Goal: Task Accomplishment & Management: Complete application form

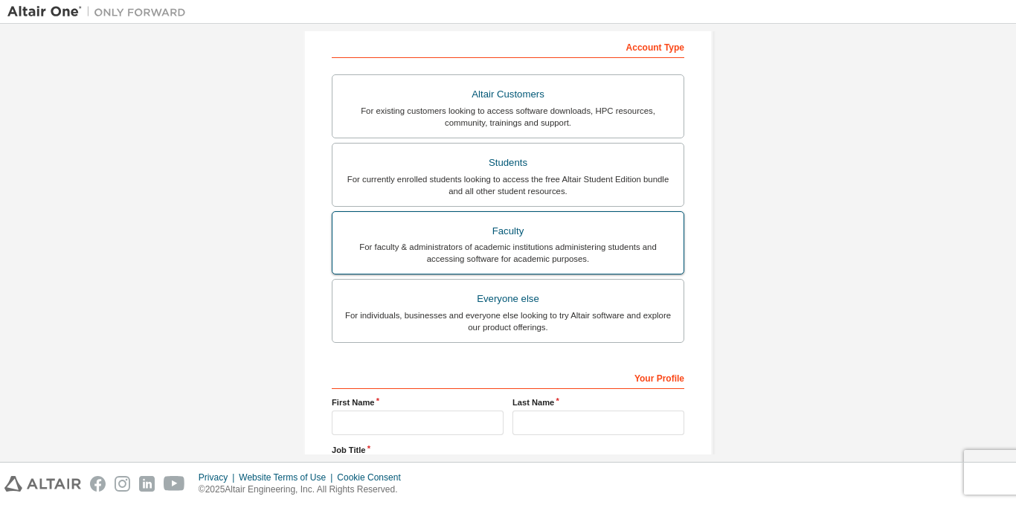
scroll to position [141, 0]
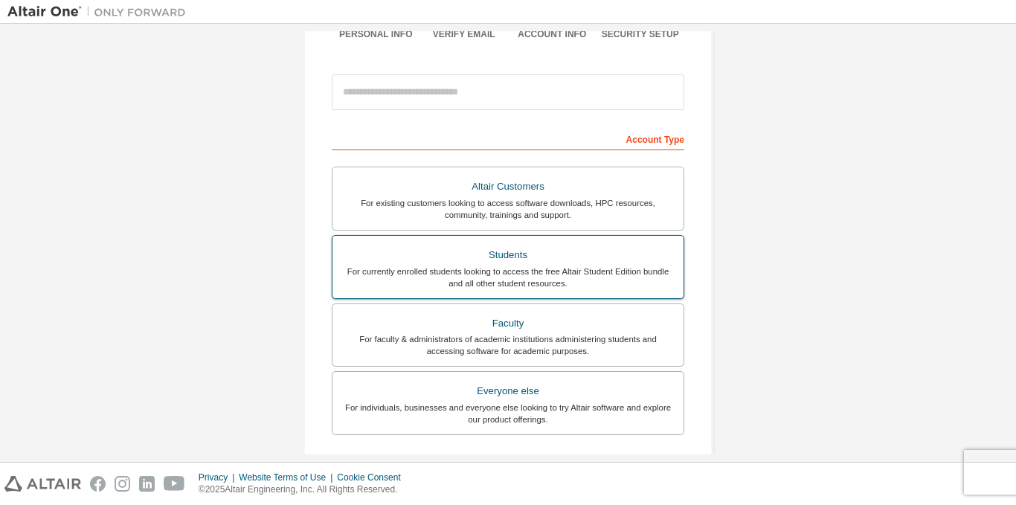
click at [520, 254] on div "Students" at bounding box center [507, 255] width 333 height 21
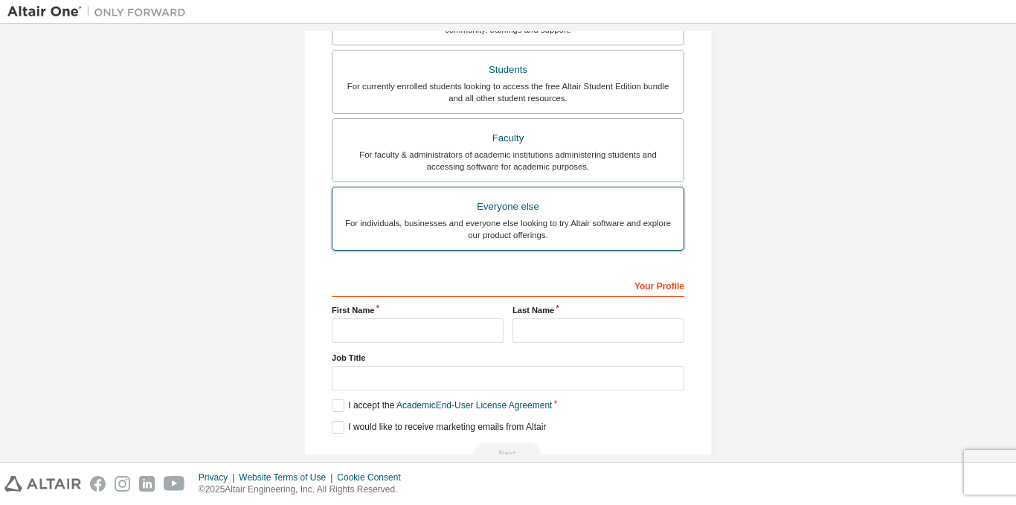
click at [565, 244] on label "Everyone else For individuals, businesses and everyone else looking to try Alta…" at bounding box center [508, 219] width 353 height 64
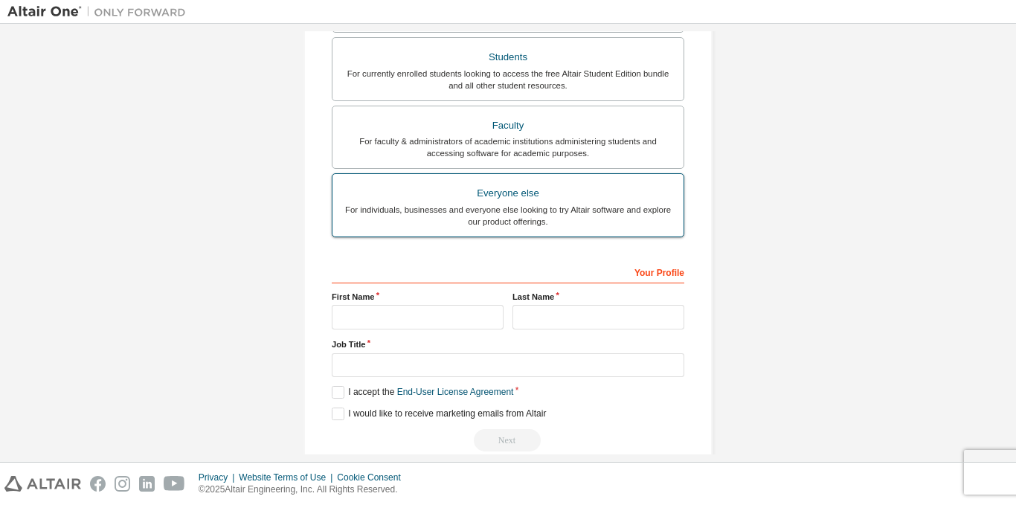
scroll to position [364, 0]
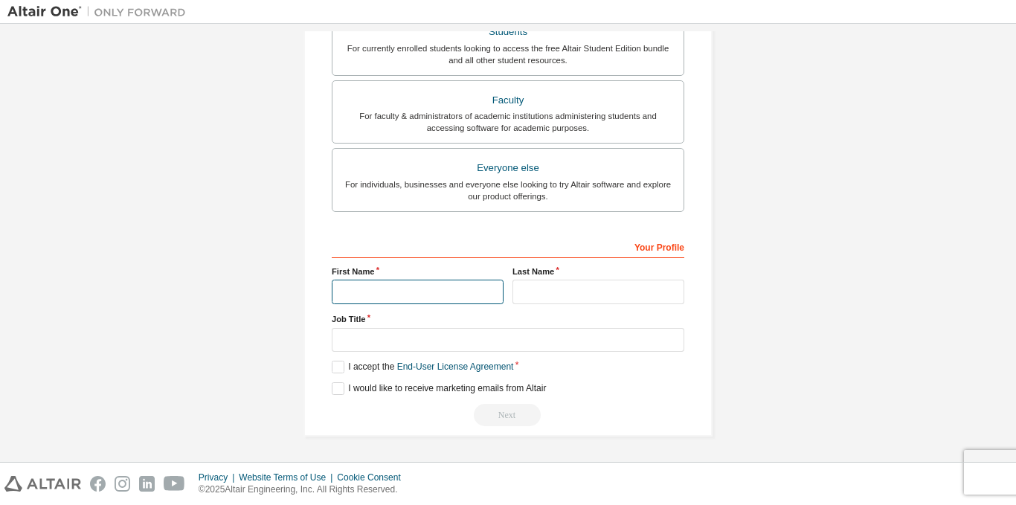
click at [423, 303] on input "text" at bounding box center [418, 292] width 172 height 25
type input "**********"
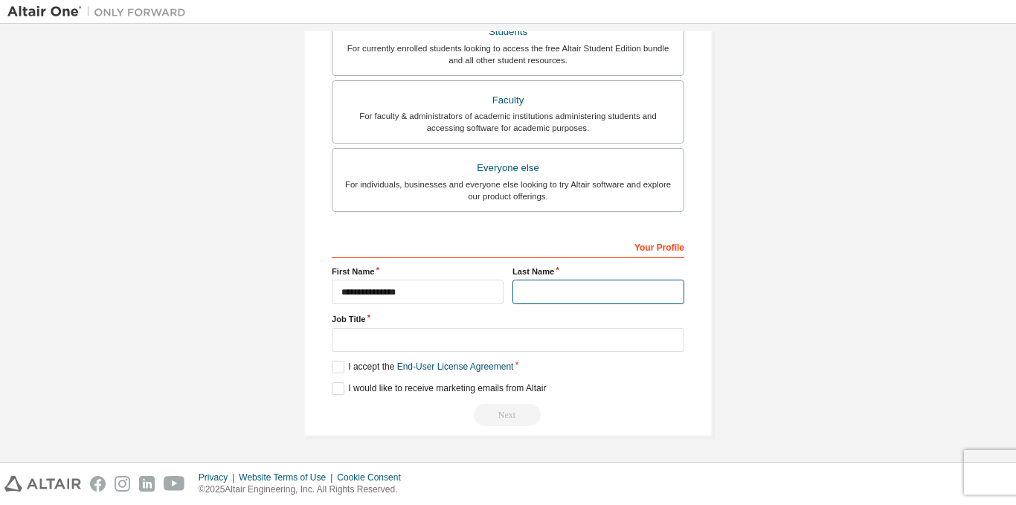
click at [549, 283] on input "text" at bounding box center [599, 292] width 172 height 25
type input "**********"
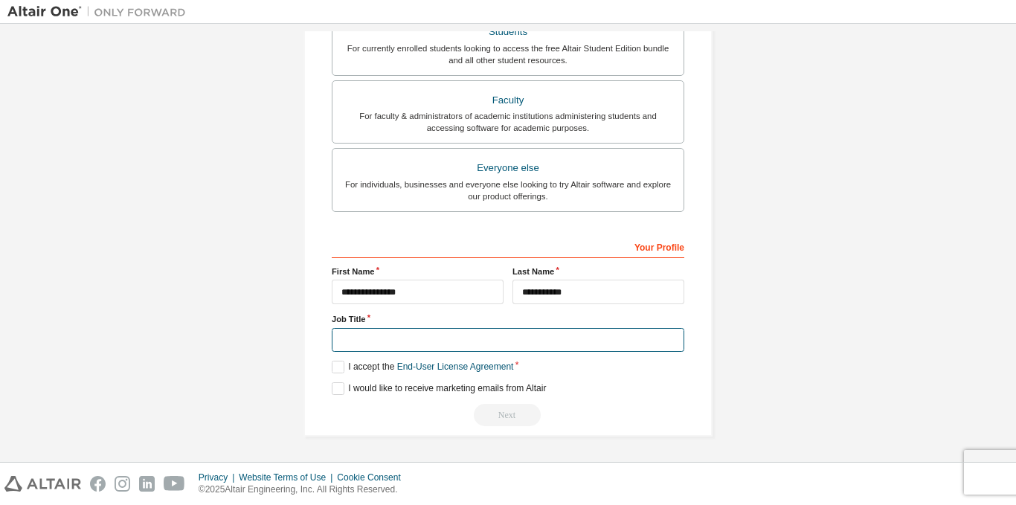
click at [504, 337] on input "text" at bounding box center [508, 340] width 353 height 25
click at [494, 344] on input "text" at bounding box center [508, 340] width 353 height 25
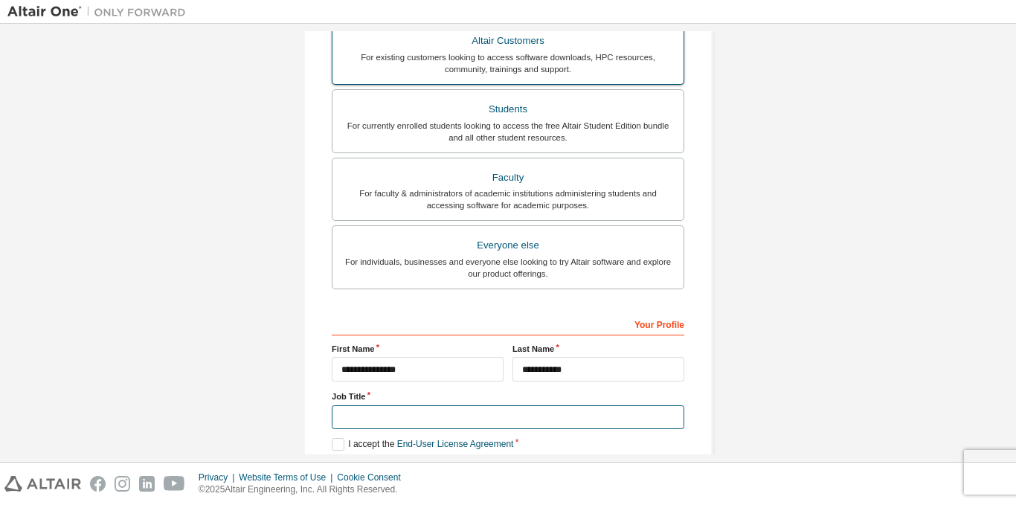
scroll to position [216, 0]
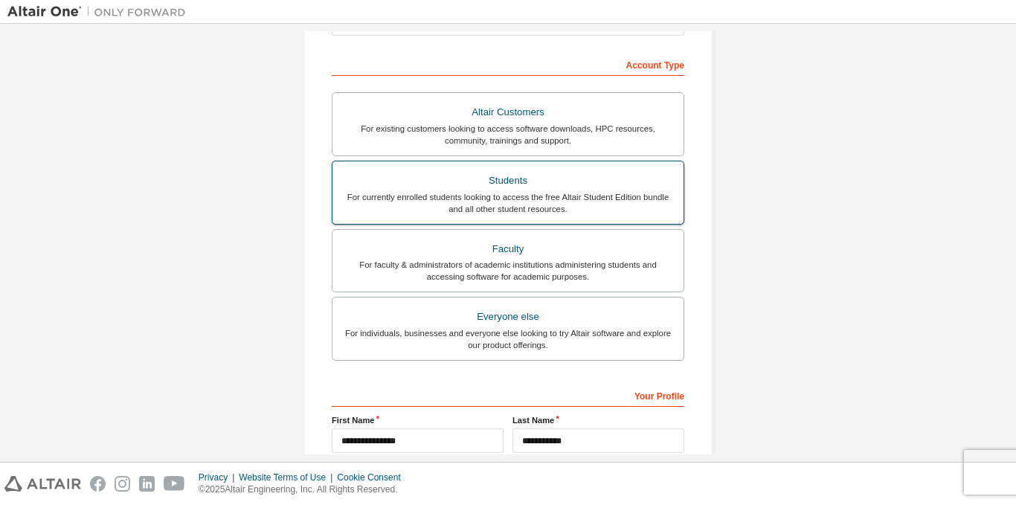
click at [518, 196] on div "For currently enrolled students looking to access the free Altair Student Editi…" at bounding box center [507, 203] width 333 height 24
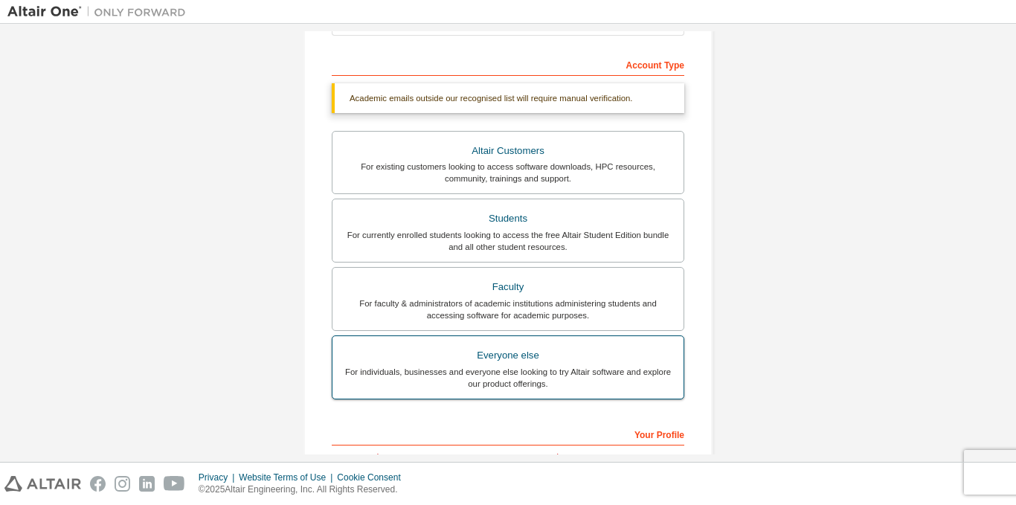
click at [485, 367] on div "For individuals, businesses and everyone else looking to try Altair software an…" at bounding box center [507, 378] width 333 height 24
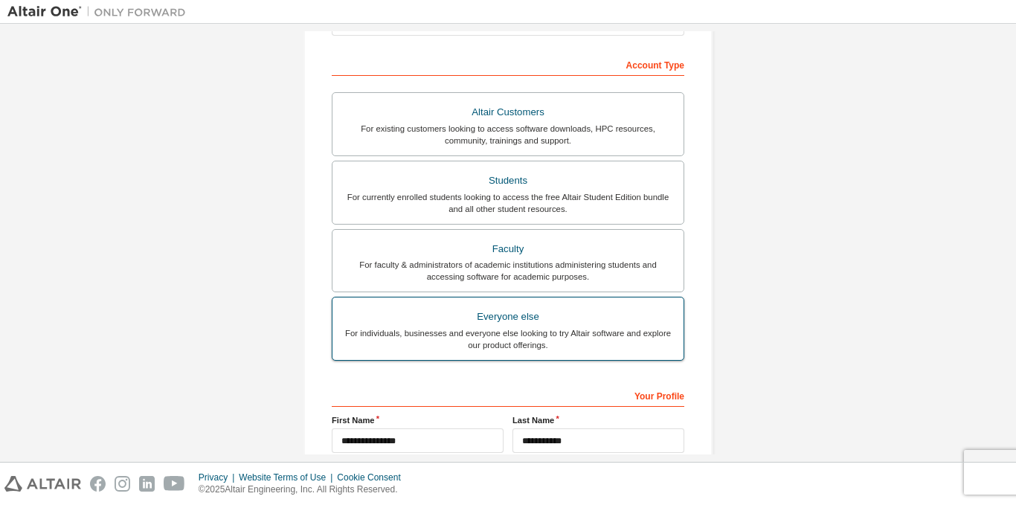
scroll to position [364, 0]
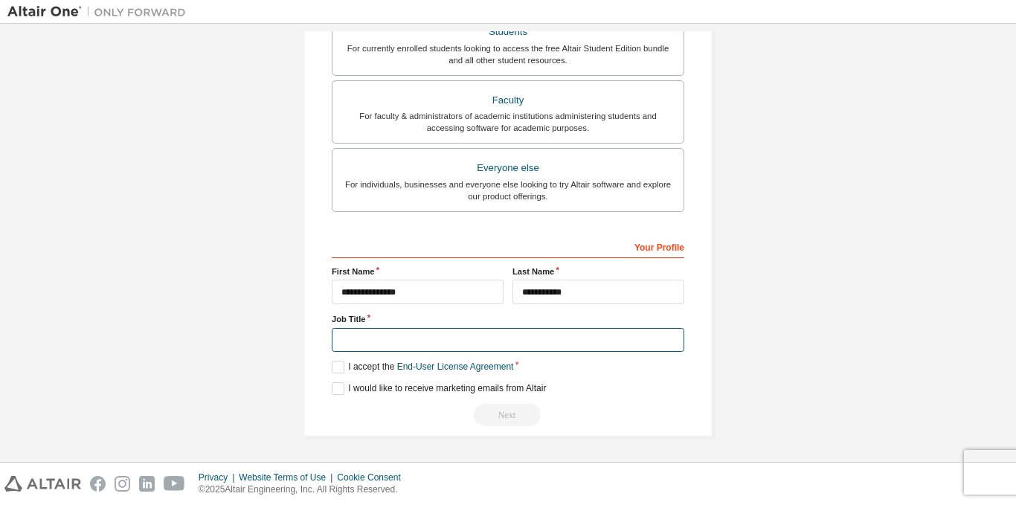
click at [489, 334] on input "text" at bounding box center [508, 340] width 353 height 25
type input "*******"
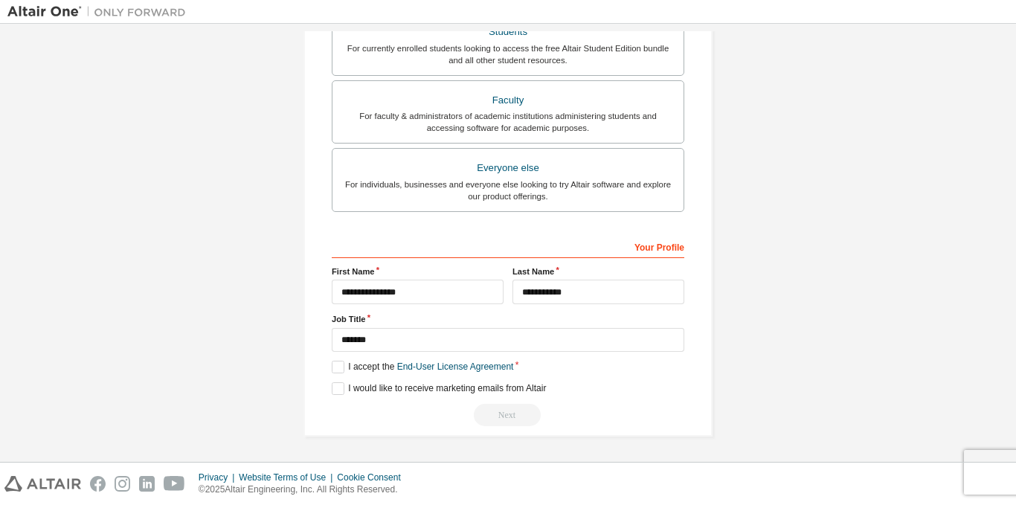
click at [333, 374] on div "**********" at bounding box center [508, 330] width 353 height 193
click at [333, 370] on label "I accept the End-User License Agreement" at bounding box center [422, 367] width 181 height 13
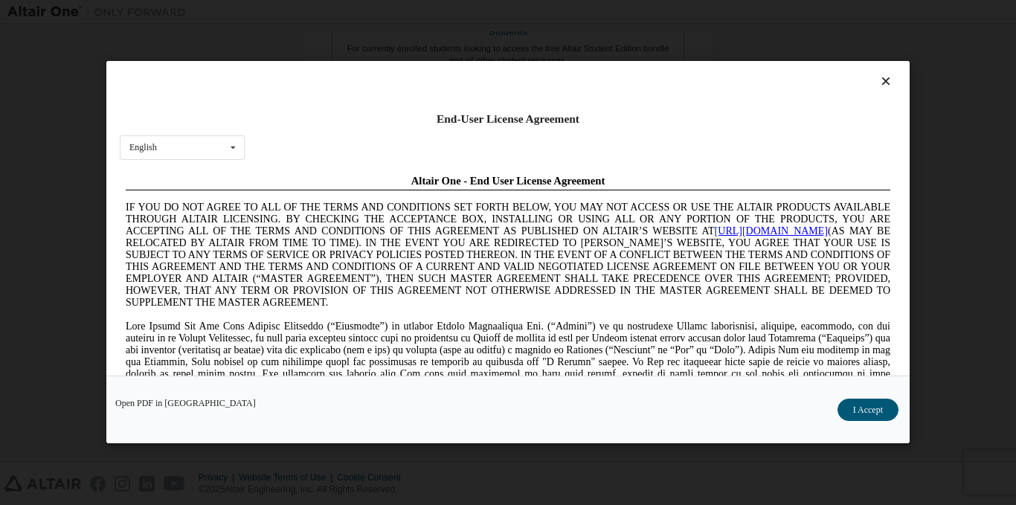
scroll to position [0, 0]
drag, startPoint x: 898, startPoint y: 278, endPoint x: 900, endPoint y: 288, distance: 9.9
click at [900, 288] on div "End-User License Agreement English English Chinese French German Japanese Korea…" at bounding box center [507, 218] width 803 height 315
drag, startPoint x: 900, startPoint y: 289, endPoint x: 905, endPoint y: 332, distance: 43.5
click at [905, 332] on div "End-User License Agreement English English Chinese French German Japanese Korea…" at bounding box center [507, 218] width 803 height 315
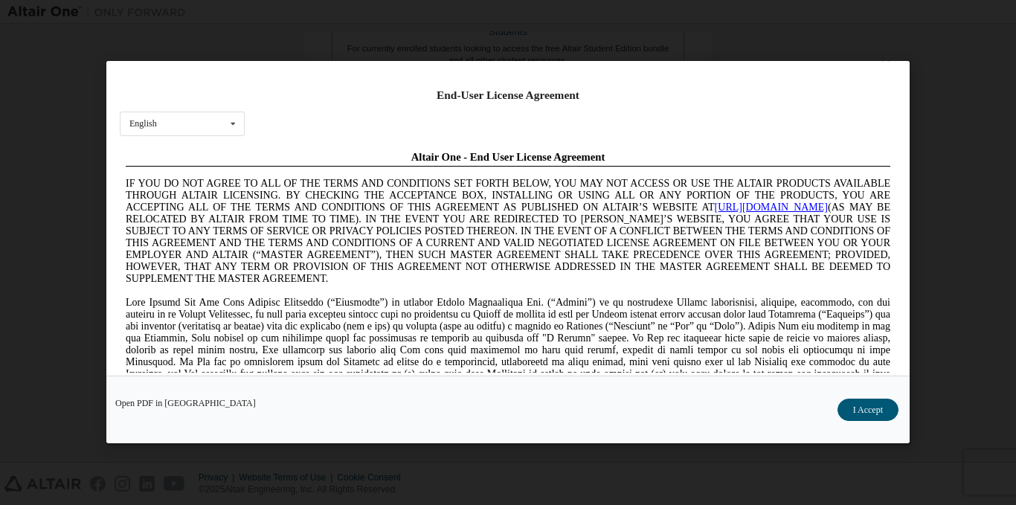
scroll to position [37, 0]
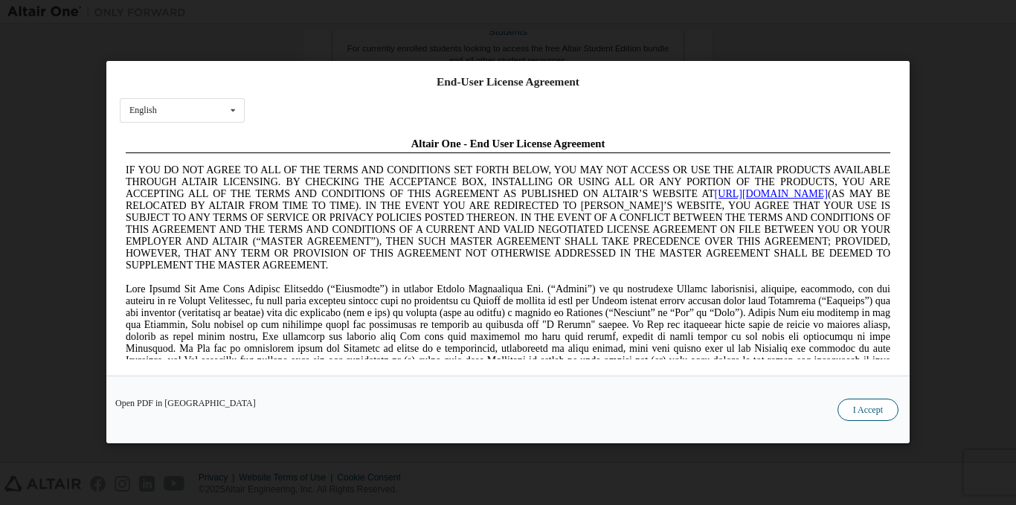
click at [884, 411] on button "I Accept" at bounding box center [868, 410] width 61 height 22
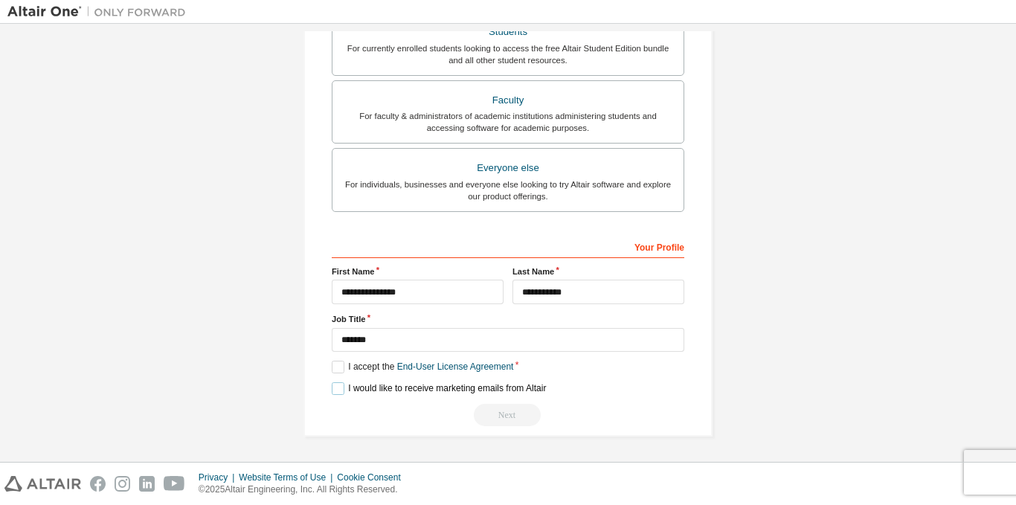
click at [339, 388] on label "I would like to receive marketing emails from Altair" at bounding box center [439, 388] width 214 height 13
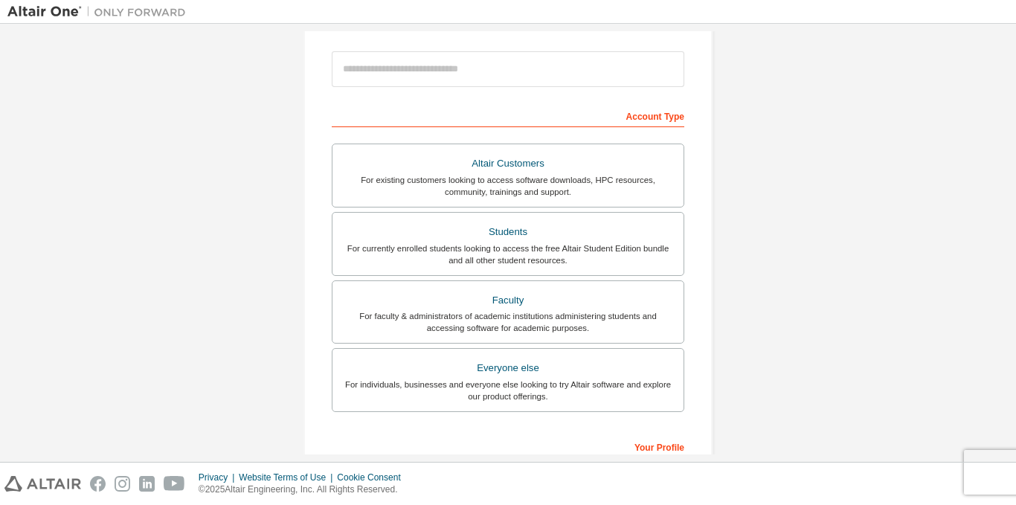
scroll to position [67, 0]
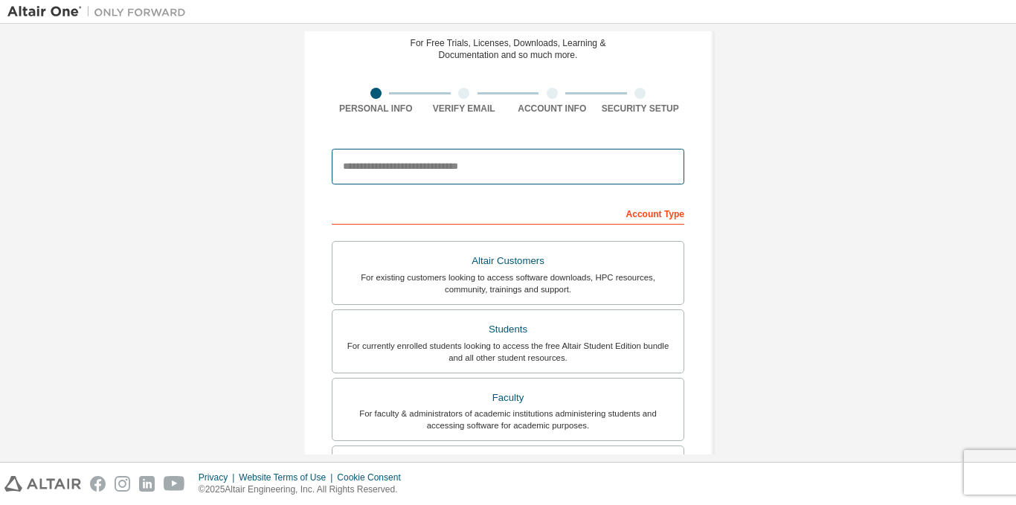
click at [527, 170] on input "email" at bounding box center [508, 167] width 353 height 36
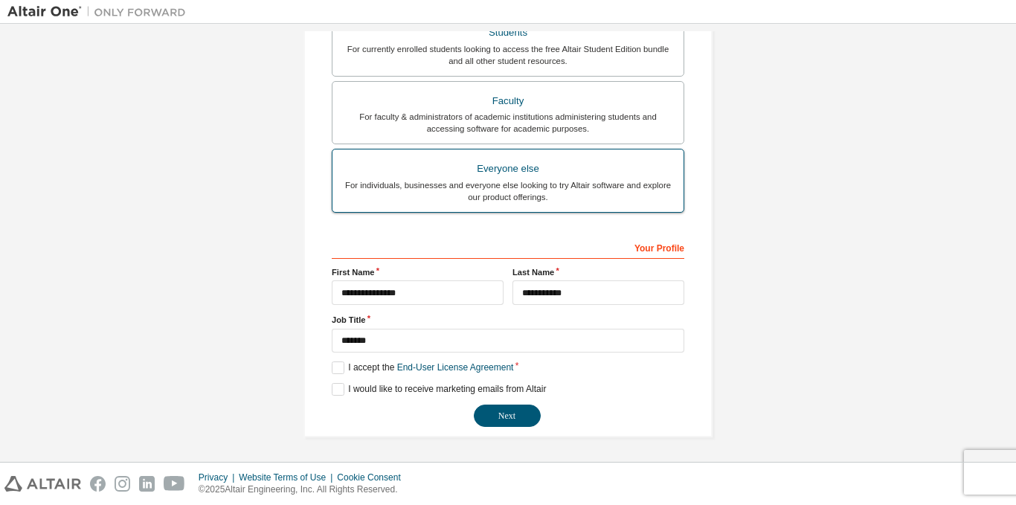
scroll to position [364, 0]
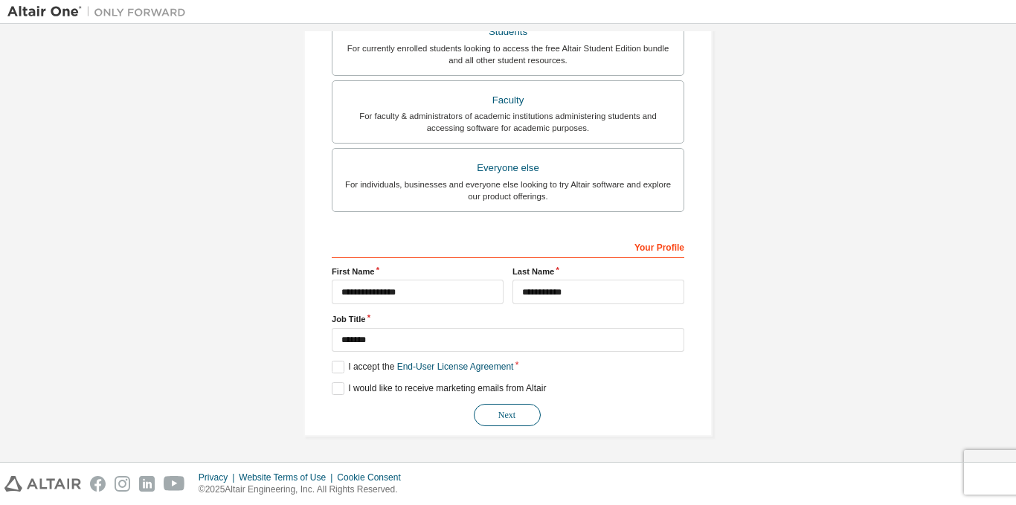
type input "**********"
click at [486, 416] on button "Next" at bounding box center [507, 415] width 67 height 22
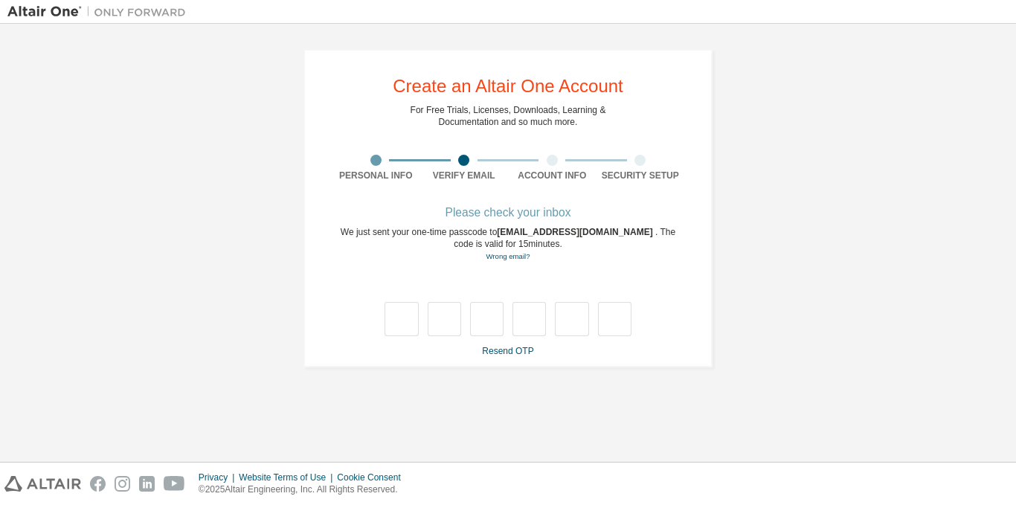
scroll to position [0, 0]
type input "*"
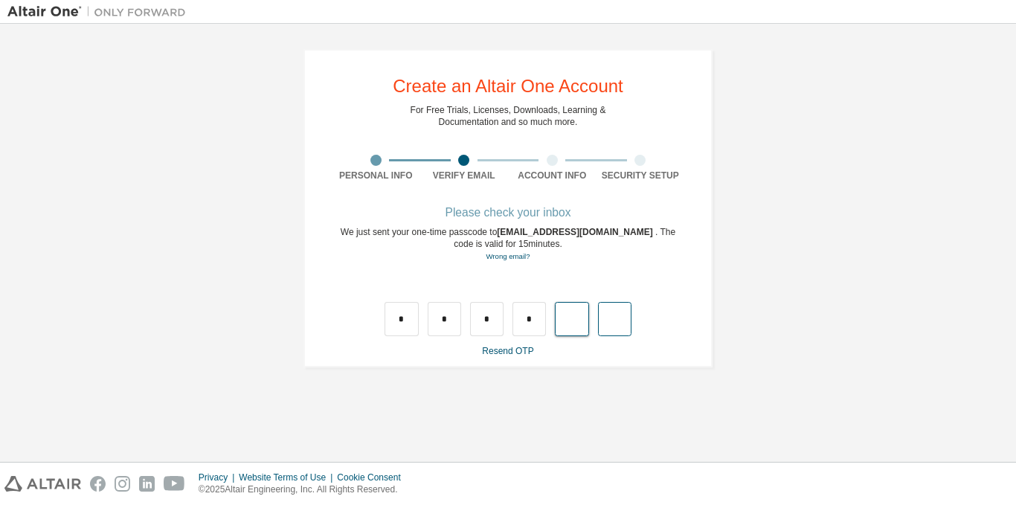
type input "*"
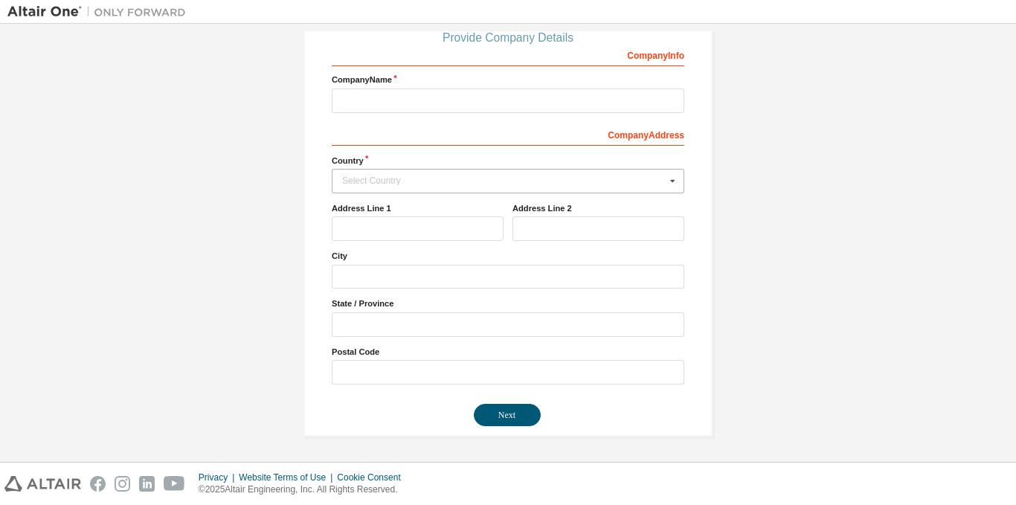
scroll to position [26, 0]
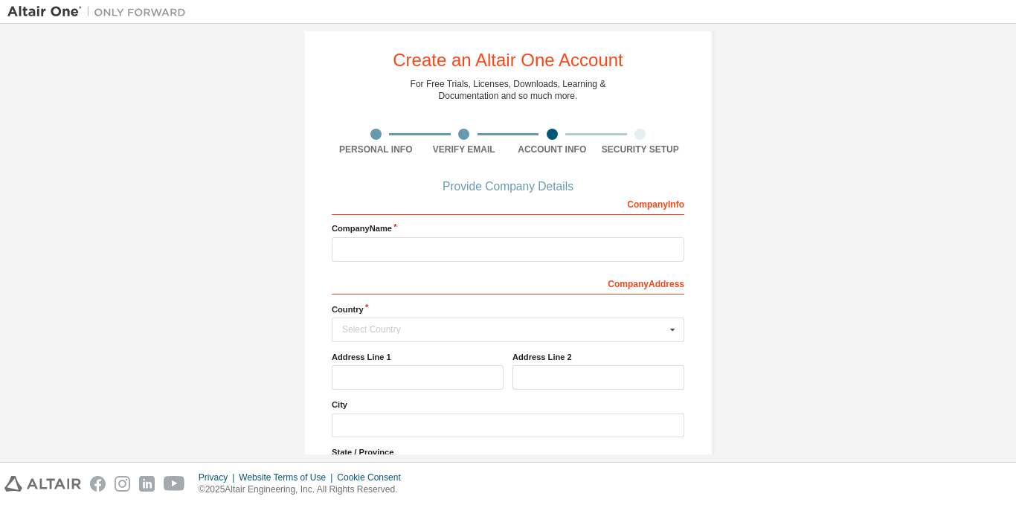
click at [446, 268] on div "Company Info Company Name Company Address Country Select Country [GEOGRAPHIC_DA…" at bounding box center [508, 362] width 353 height 342
click at [448, 260] on input "text" at bounding box center [508, 249] width 353 height 25
click at [443, 315] on label "Country" at bounding box center [508, 309] width 353 height 12
click at [443, 326] on div "Select Country" at bounding box center [504, 329] width 324 height 9
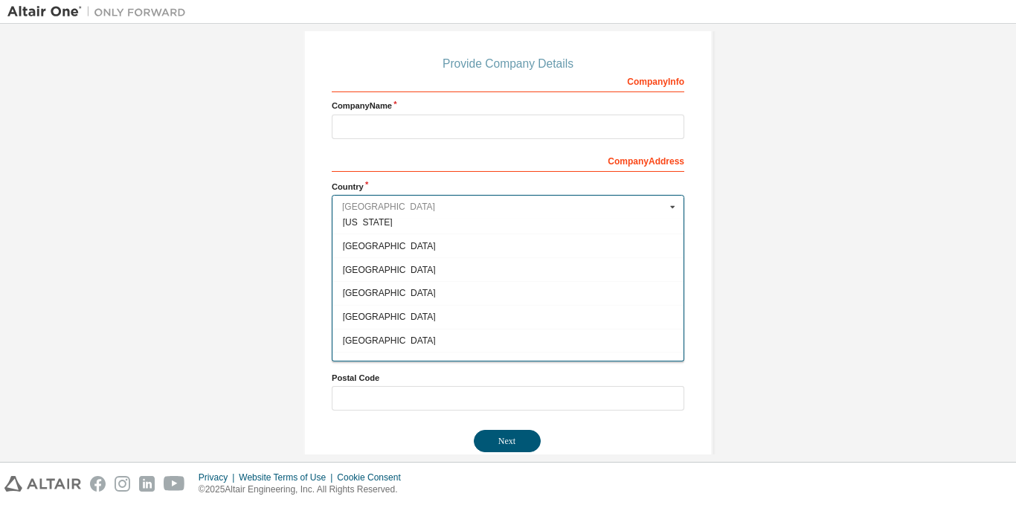
scroll to position [2321, 0]
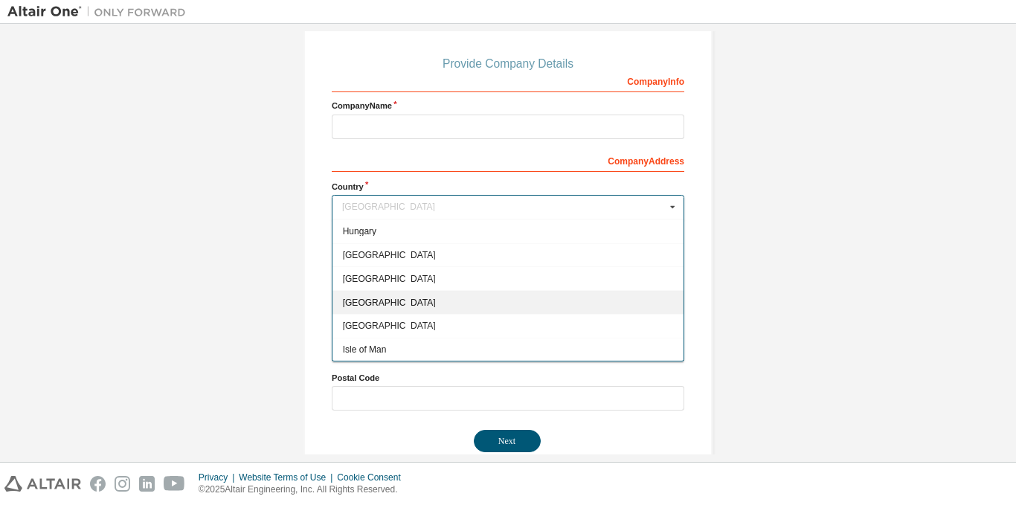
click at [484, 301] on span "[GEOGRAPHIC_DATA]" at bounding box center [508, 302] width 331 height 9
type input "***"
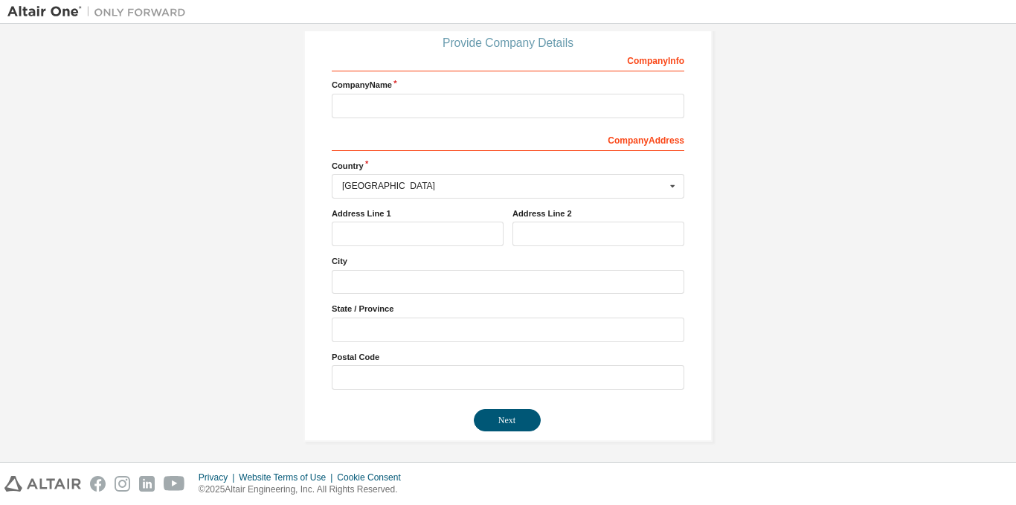
scroll to position [175, 0]
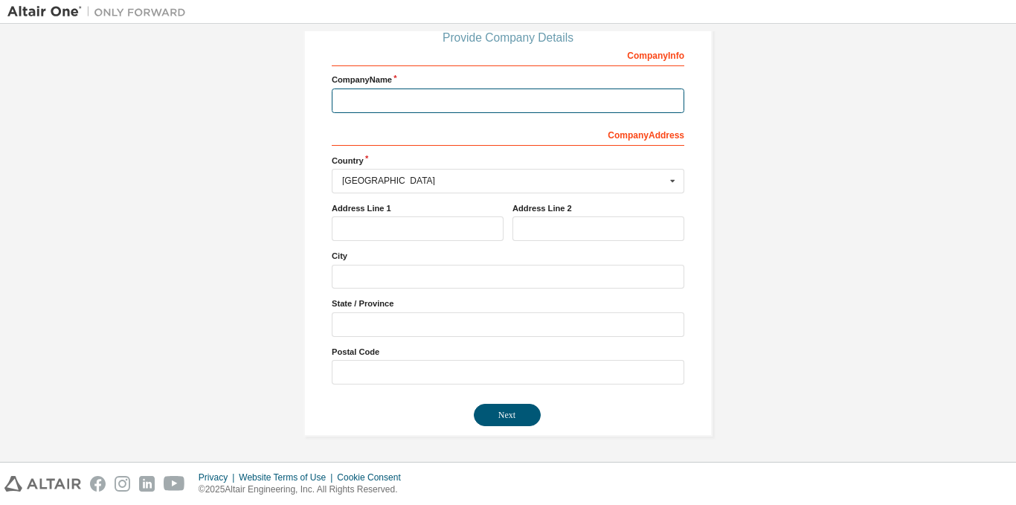
click at [399, 103] on input "text" at bounding box center [508, 101] width 353 height 25
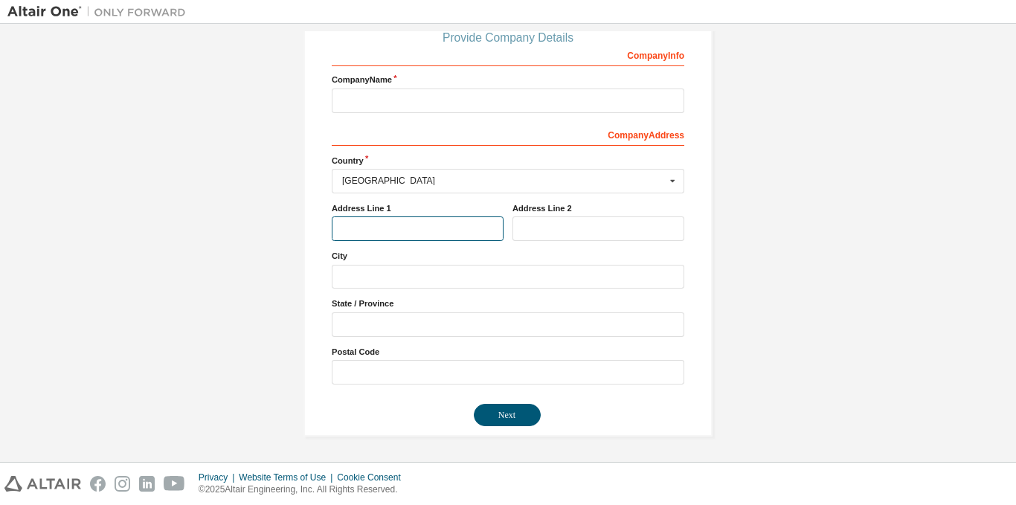
click at [434, 227] on input "text" at bounding box center [418, 228] width 172 height 25
click at [469, 279] on input "text" at bounding box center [508, 277] width 353 height 25
click at [449, 338] on div "Company Info Company Name Company Address *** Country [GEOGRAPHIC_DATA] [GEOGRA…" at bounding box center [508, 213] width 353 height 342
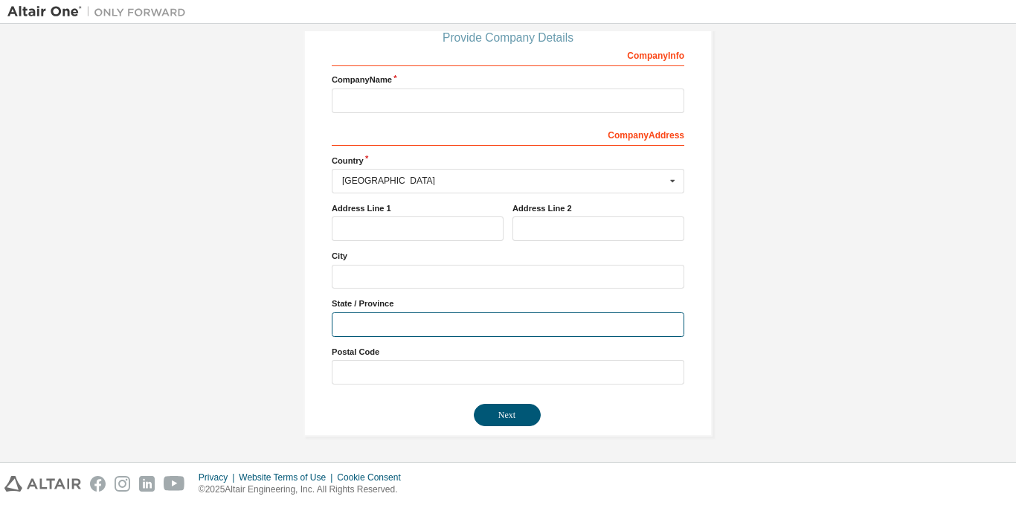
click at [452, 321] on input "text" at bounding box center [508, 324] width 353 height 25
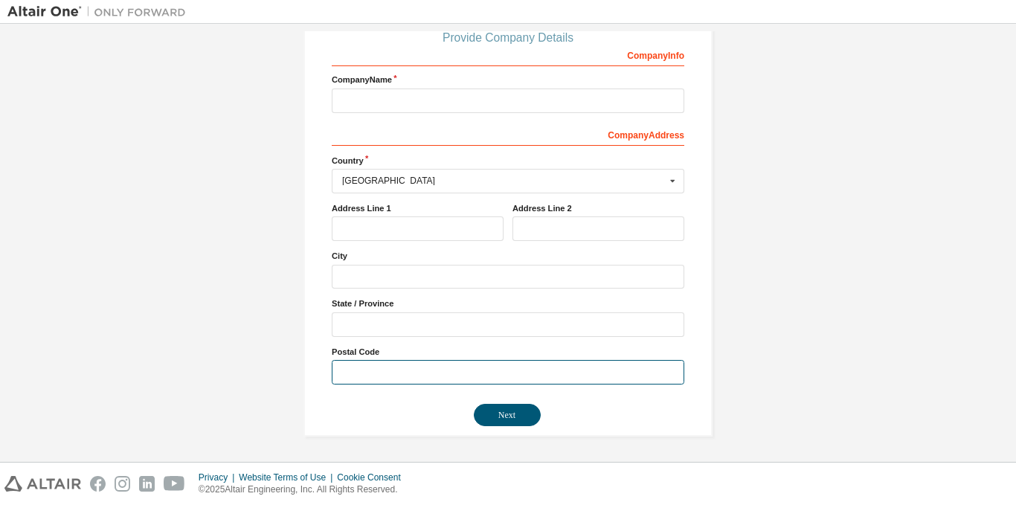
click at [408, 363] on input "text" at bounding box center [508, 372] width 353 height 25
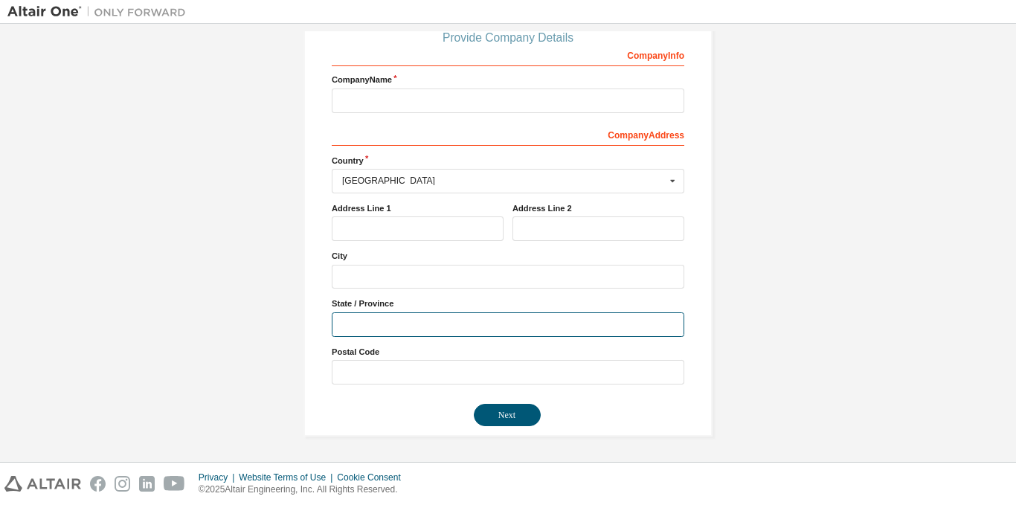
click at [429, 327] on input "text" at bounding box center [508, 324] width 353 height 25
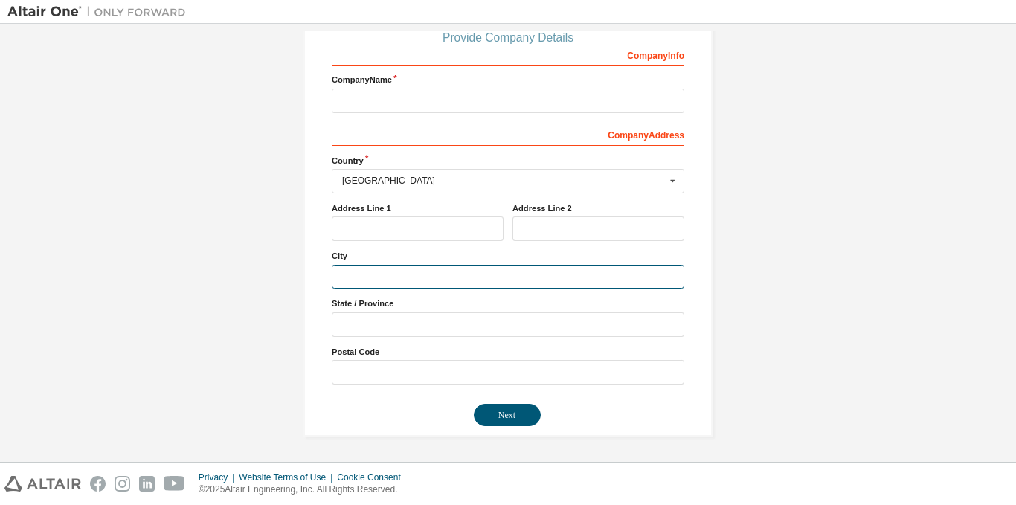
click at [422, 266] on input "text" at bounding box center [508, 277] width 353 height 25
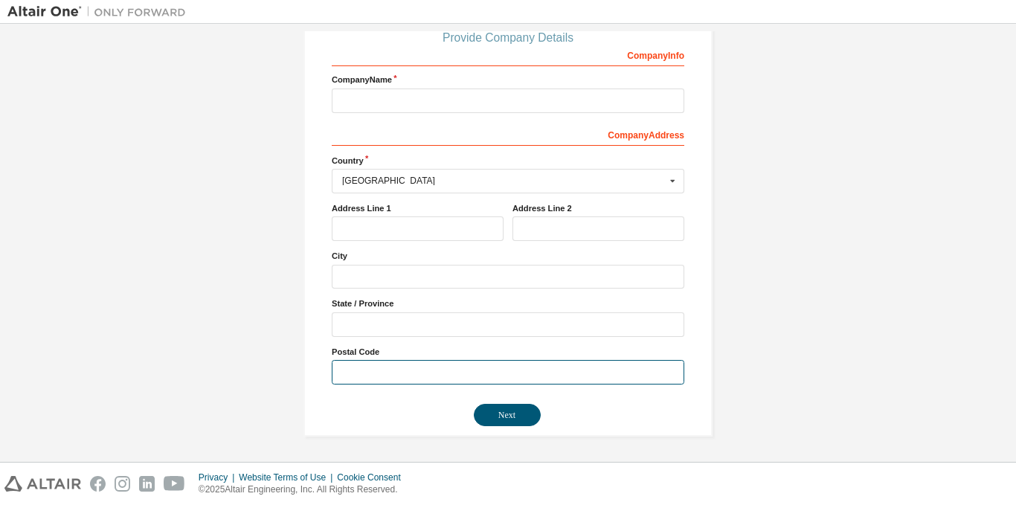
click at [437, 368] on input "text" at bounding box center [508, 372] width 353 height 25
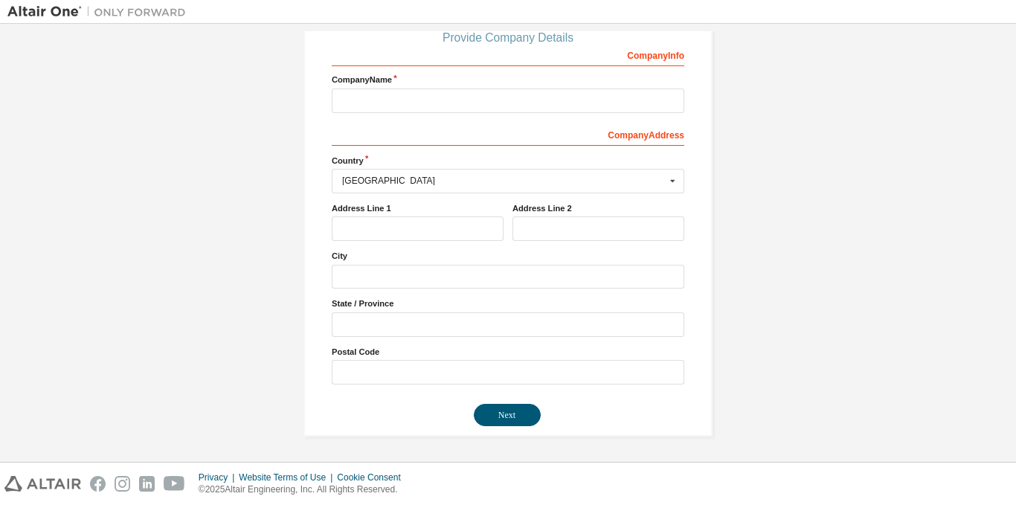
click at [423, 295] on div "Company Info Company Name Company Address *** Country [GEOGRAPHIC_DATA] [GEOGRA…" at bounding box center [508, 213] width 353 height 342
click at [423, 282] on input "text" at bounding box center [508, 277] width 353 height 25
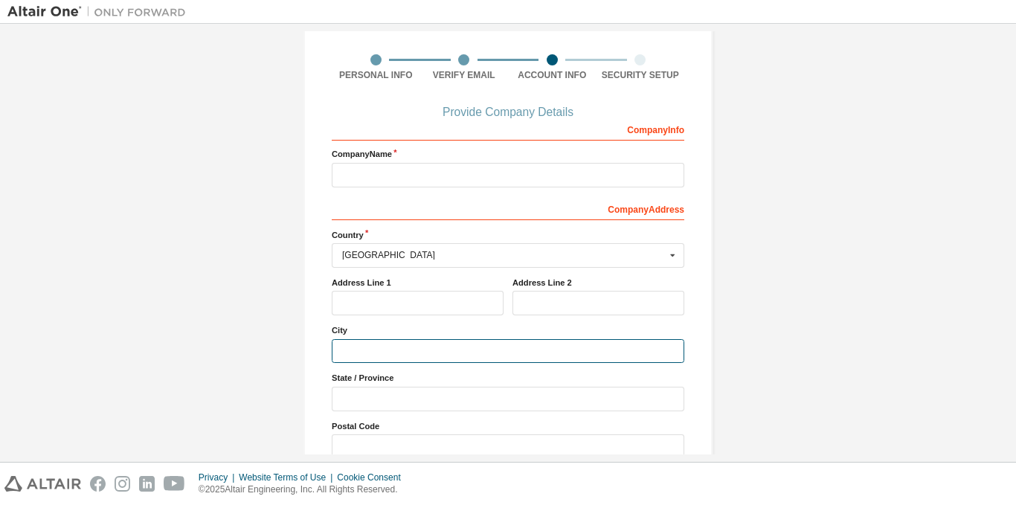
scroll to position [26, 0]
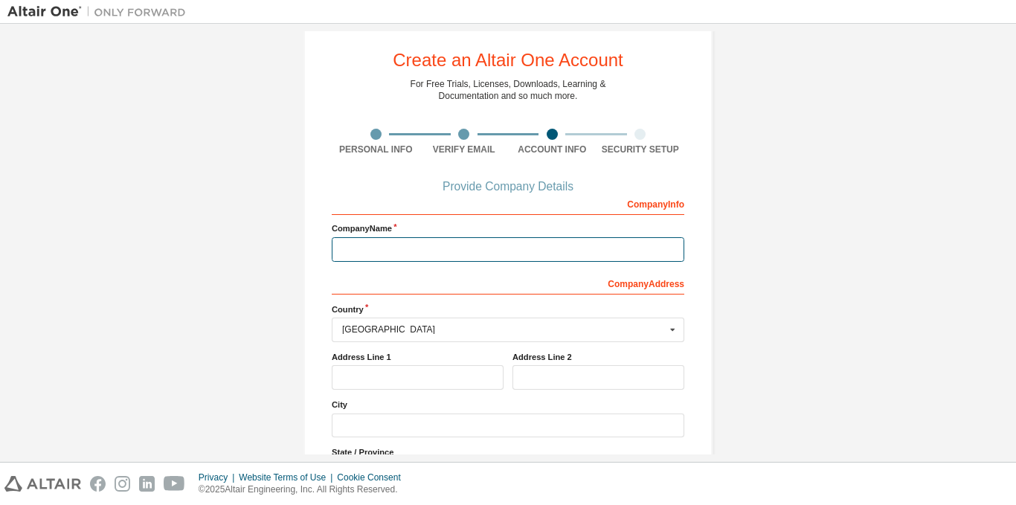
click at [454, 249] on input "text" at bounding box center [508, 249] width 353 height 25
click at [678, 207] on div "Company Info" at bounding box center [508, 203] width 353 height 24
click at [486, 262] on div "Company Info Company Name Company Address *** Country [GEOGRAPHIC_DATA] [GEOGRA…" at bounding box center [508, 362] width 353 height 342
click at [452, 244] on input "text" at bounding box center [508, 249] width 353 height 25
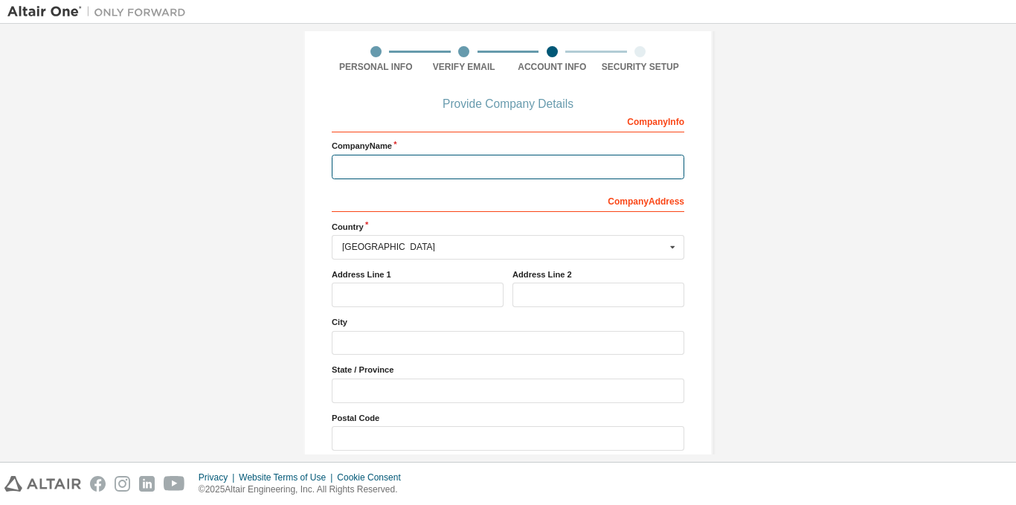
scroll to position [175, 0]
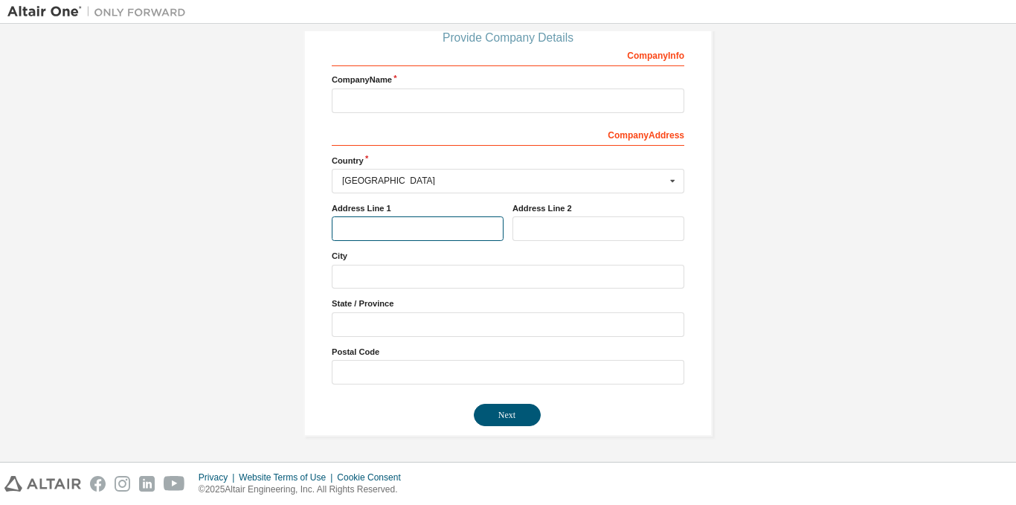
click at [418, 229] on input "text" at bounding box center [418, 228] width 172 height 25
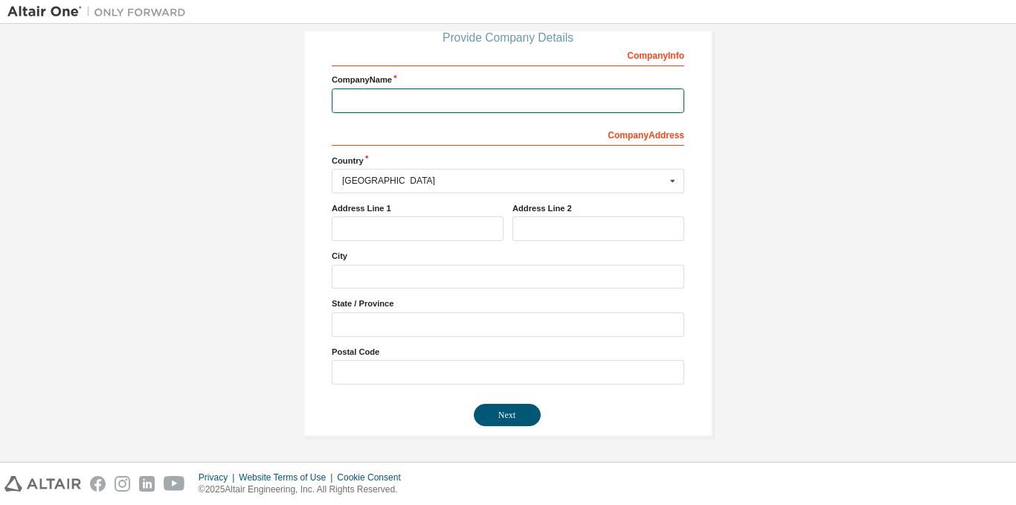
click at [429, 103] on input "text" at bounding box center [508, 101] width 353 height 25
type input "***"
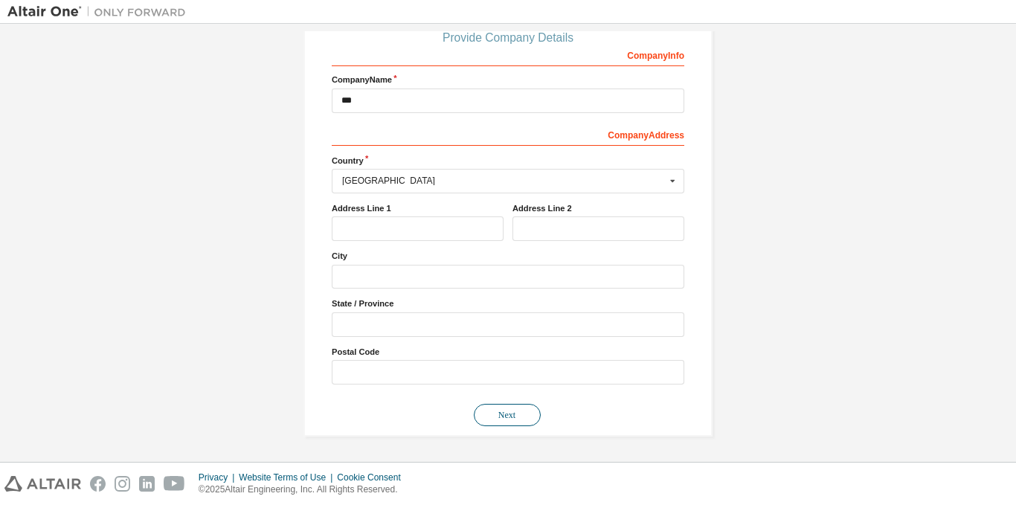
click at [531, 417] on button "Next" at bounding box center [507, 415] width 67 height 22
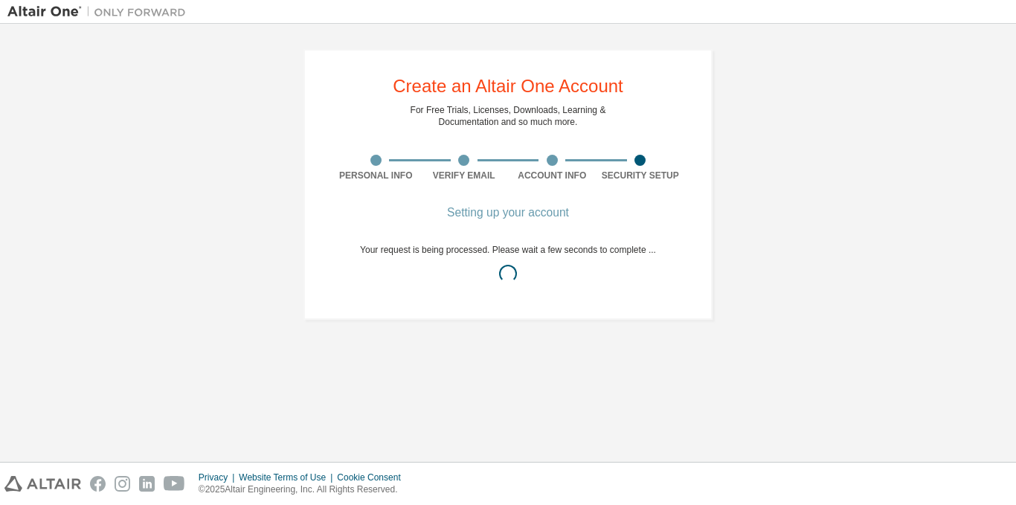
scroll to position [0, 0]
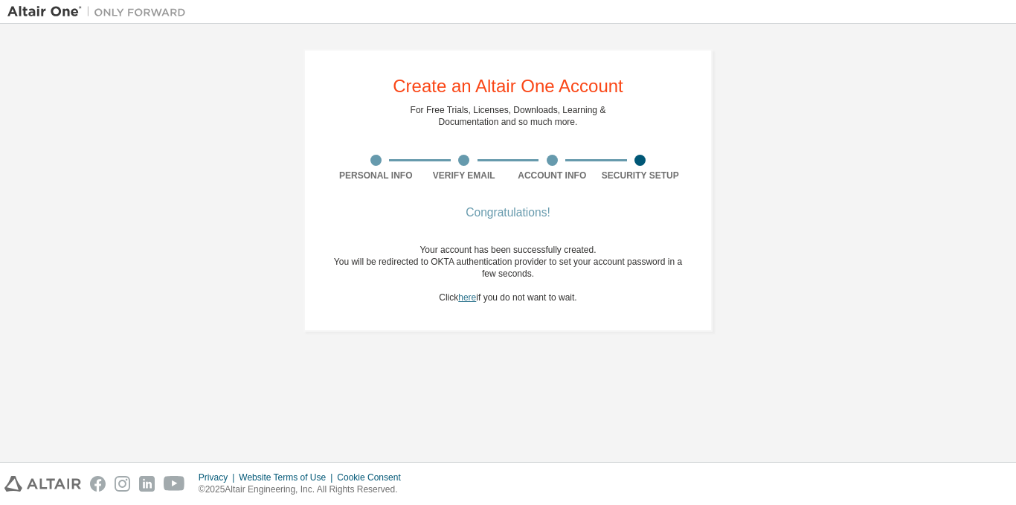
click at [470, 297] on link "here" at bounding box center [467, 297] width 18 height 10
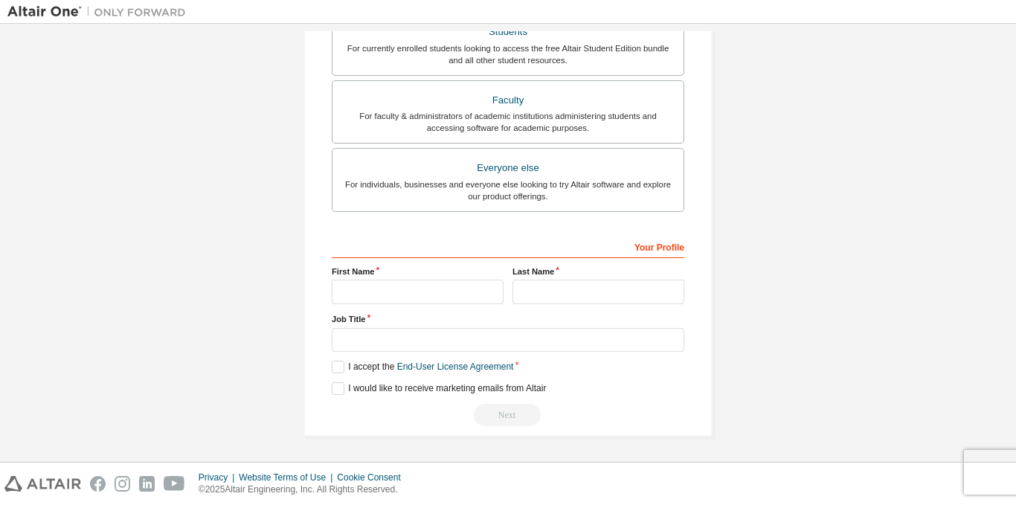
scroll to position [141, 0]
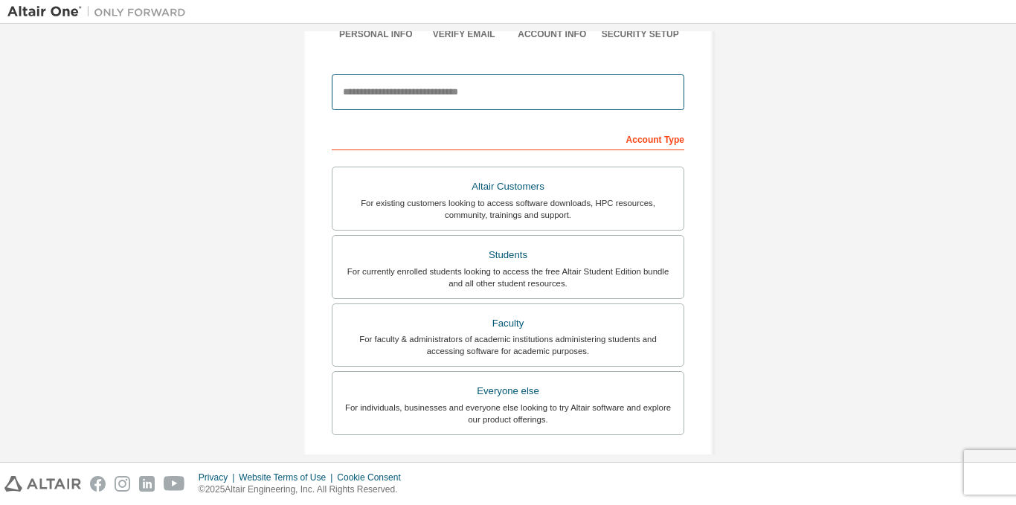
click at [495, 92] on input "email" at bounding box center [508, 92] width 353 height 36
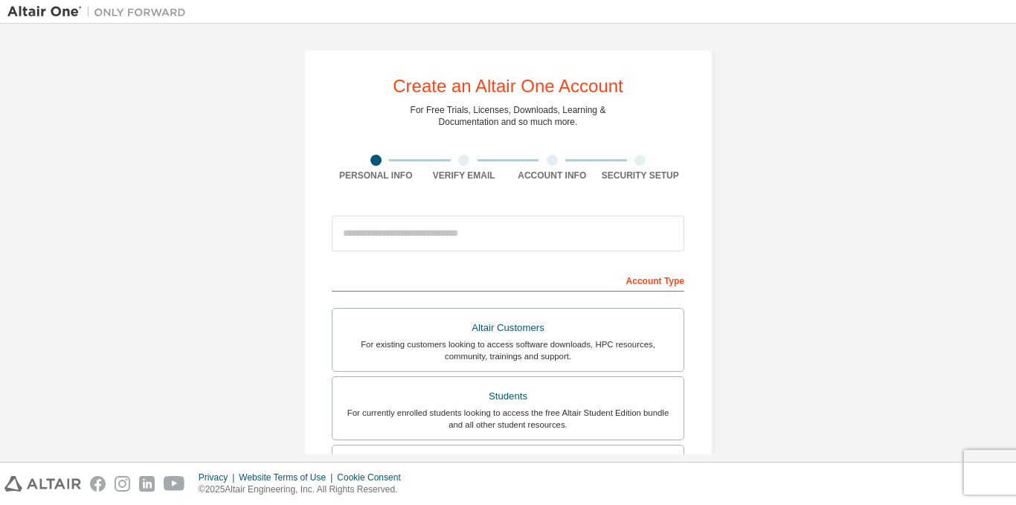
click at [582, 261] on form "This is a federated email. No need to register a new account. You should be abl…" at bounding box center [508, 499] width 353 height 583
click at [558, 225] on input "email" at bounding box center [508, 234] width 353 height 36
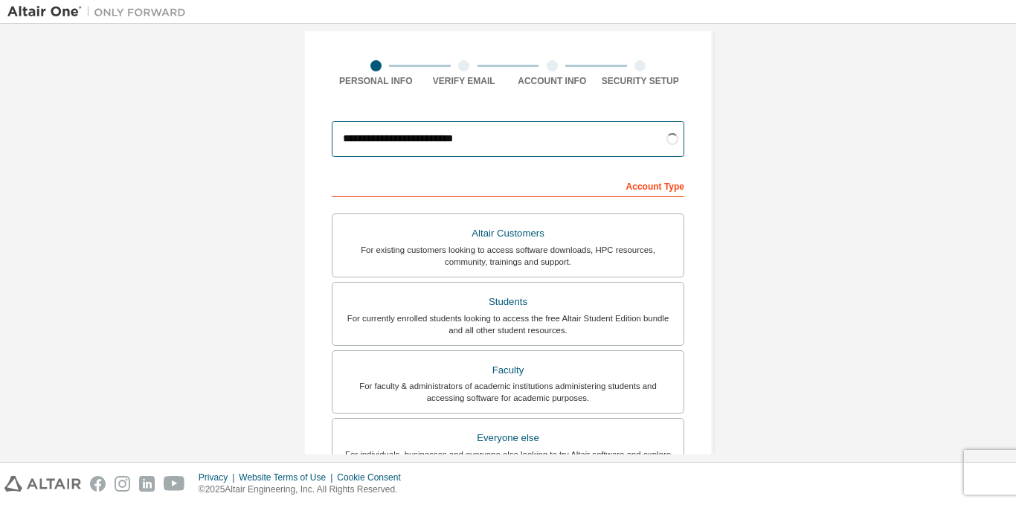
scroll to position [149, 0]
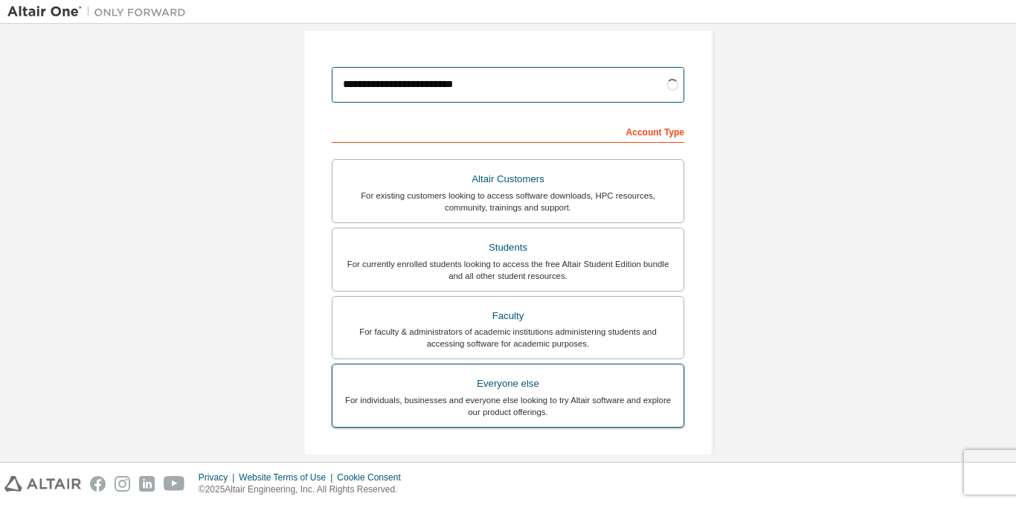
type input "**********"
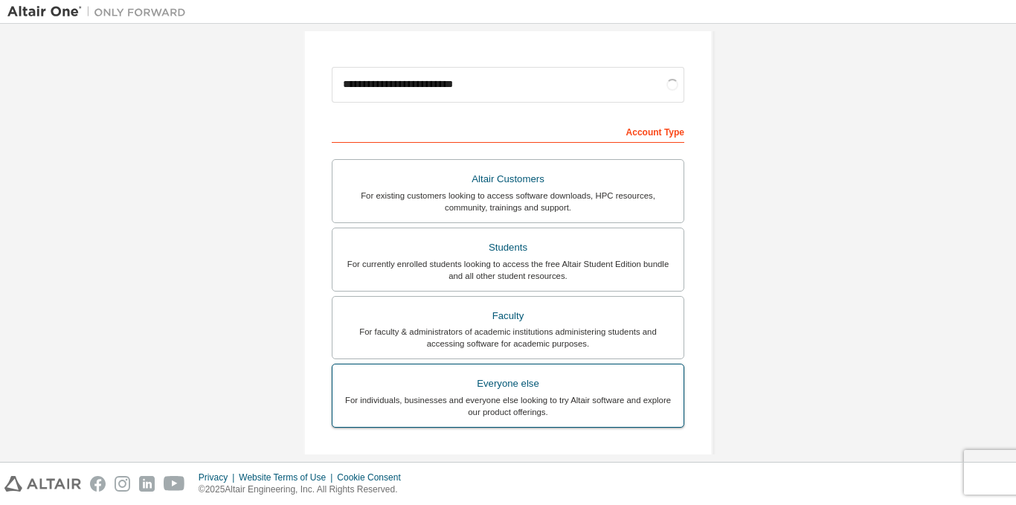
click at [589, 401] on div "For individuals, businesses and everyone else looking to try Altair software an…" at bounding box center [507, 406] width 333 height 24
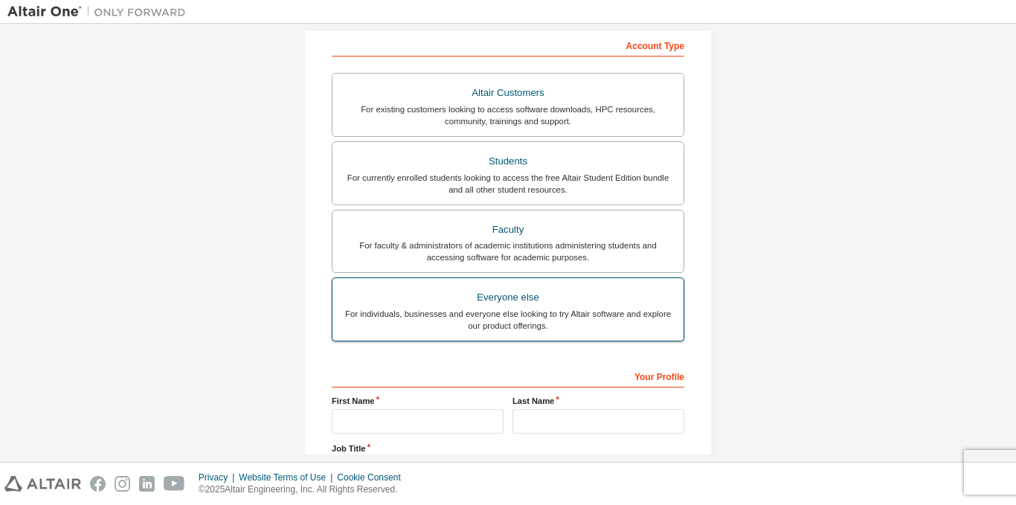
scroll to position [298, 0]
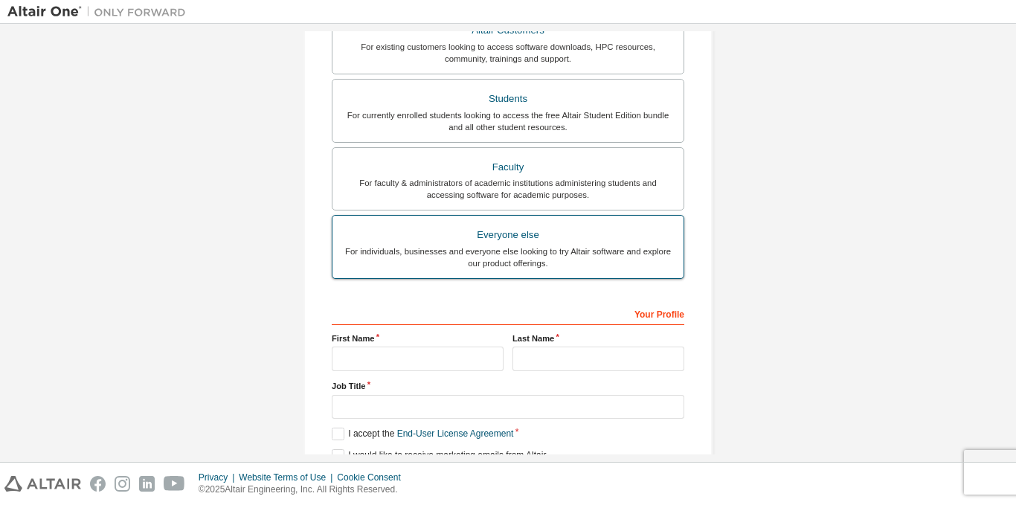
click at [513, 250] on div "For individuals, businesses and everyone else looking to try Altair software an…" at bounding box center [507, 257] width 333 height 24
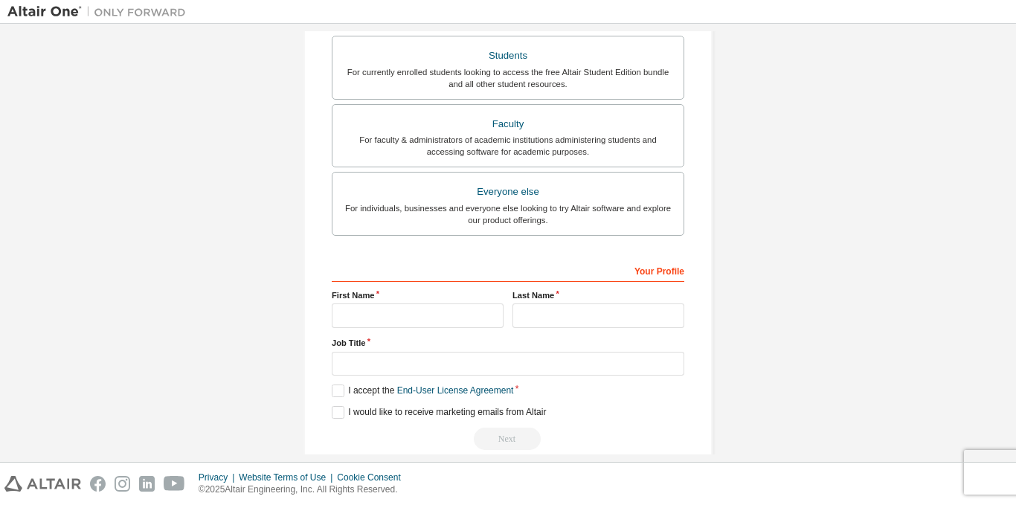
scroll to position [364, 0]
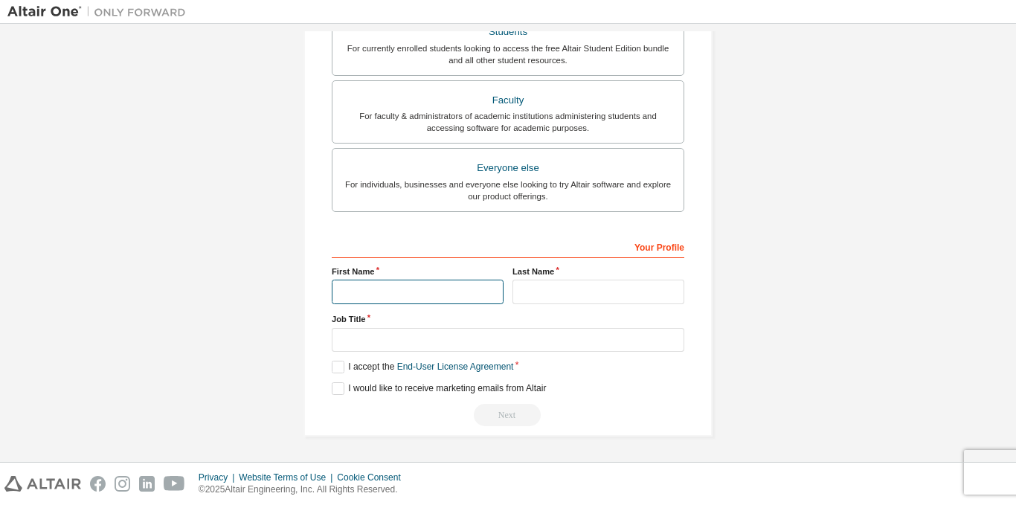
click at [430, 301] on input "text" at bounding box center [418, 292] width 172 height 25
type input "**********"
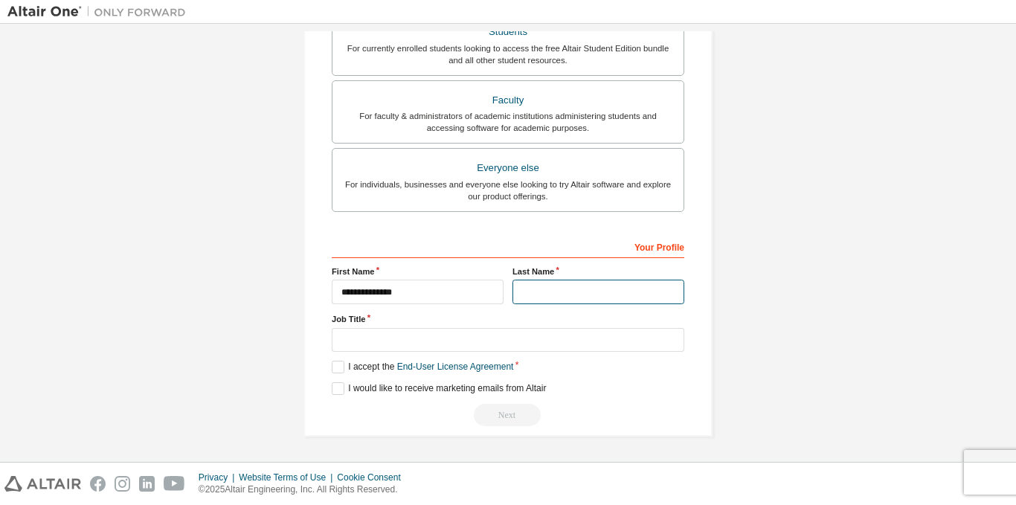
click at [536, 291] on input "text" at bounding box center [599, 292] width 172 height 25
type input "**********"
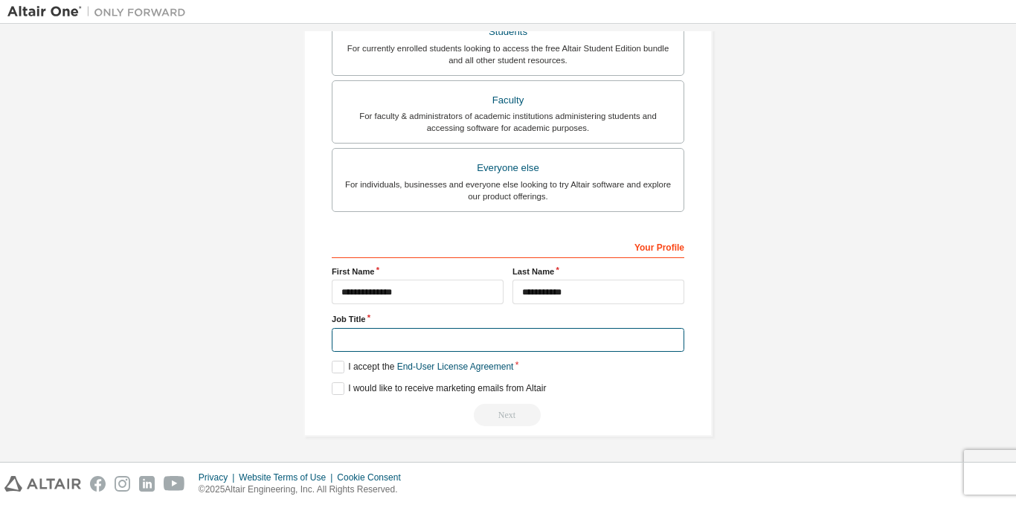
click at [454, 342] on input "text" at bounding box center [508, 340] width 353 height 25
click at [421, 347] on input "*******" at bounding box center [508, 340] width 353 height 25
type input "********"
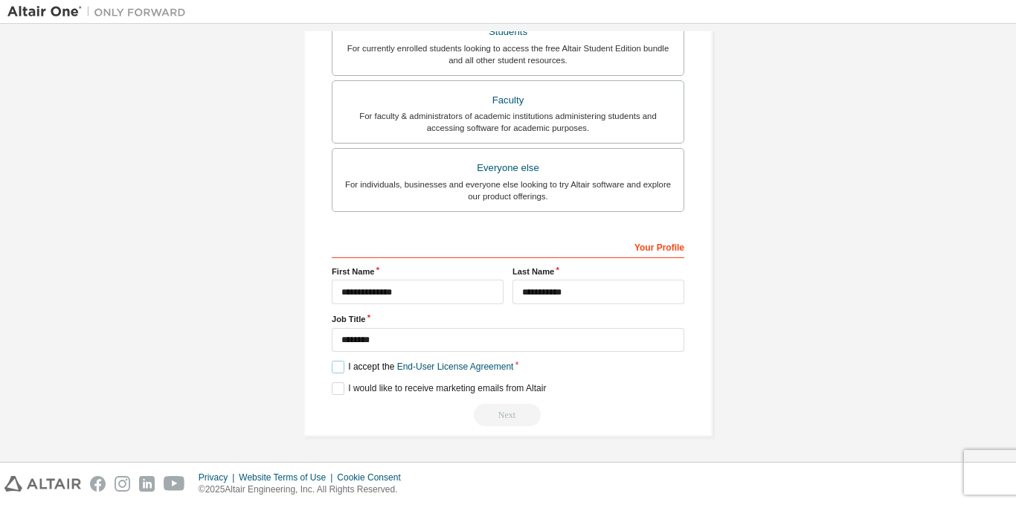
click at [332, 363] on label "I accept the End-User License Agreement" at bounding box center [422, 367] width 181 height 13
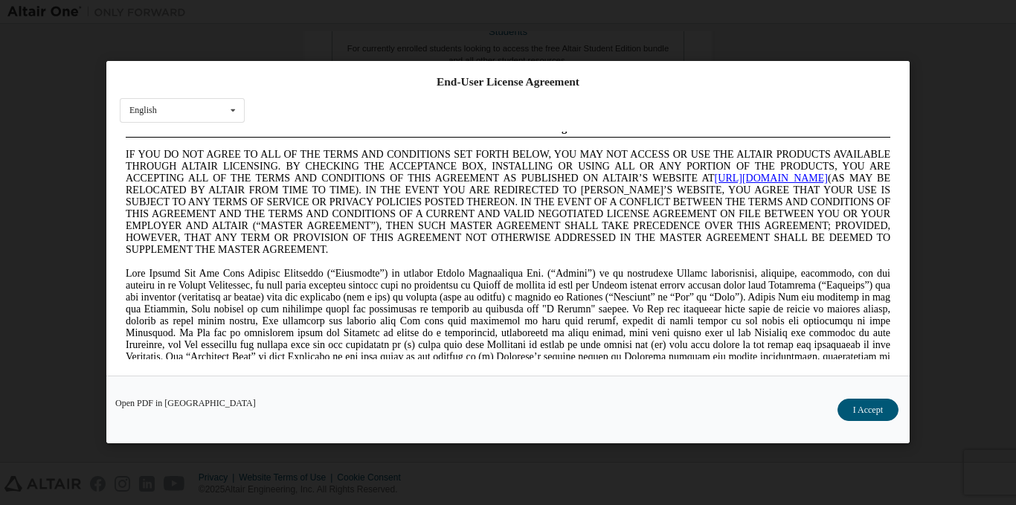
scroll to position [30, 0]
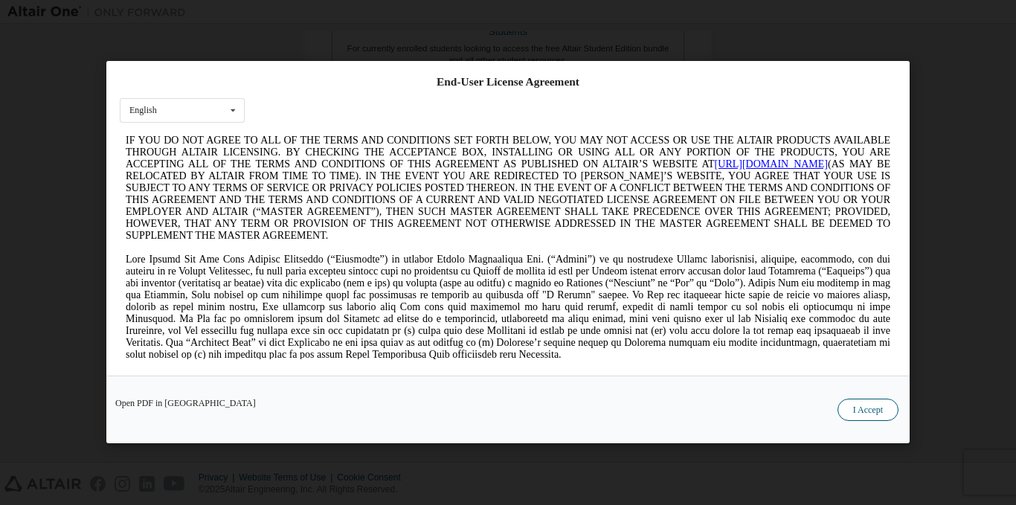
click at [855, 407] on button "I Accept" at bounding box center [868, 410] width 61 height 22
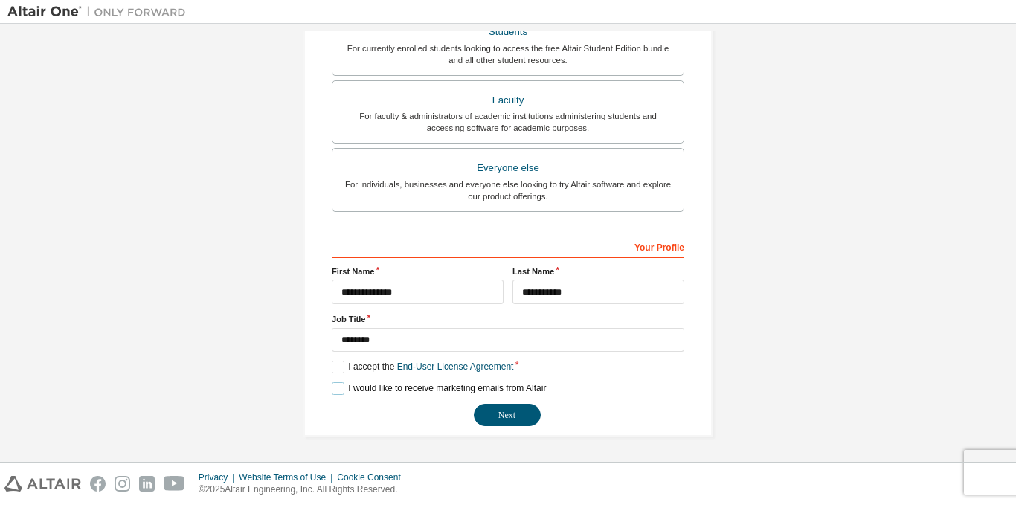
click at [333, 392] on label "I would like to receive marketing emails from Altair" at bounding box center [439, 388] width 214 height 13
click at [491, 414] on button "Next" at bounding box center [507, 415] width 67 height 22
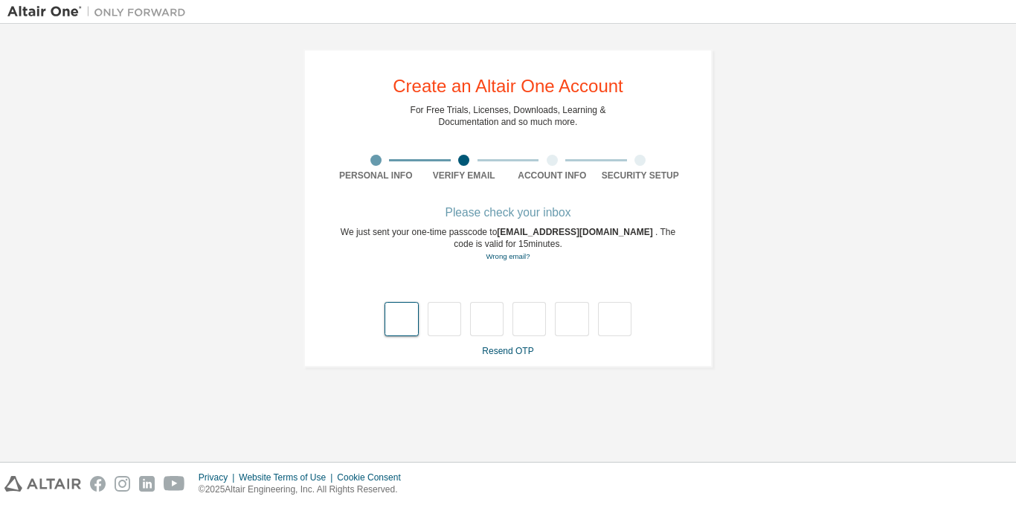
type input "*"
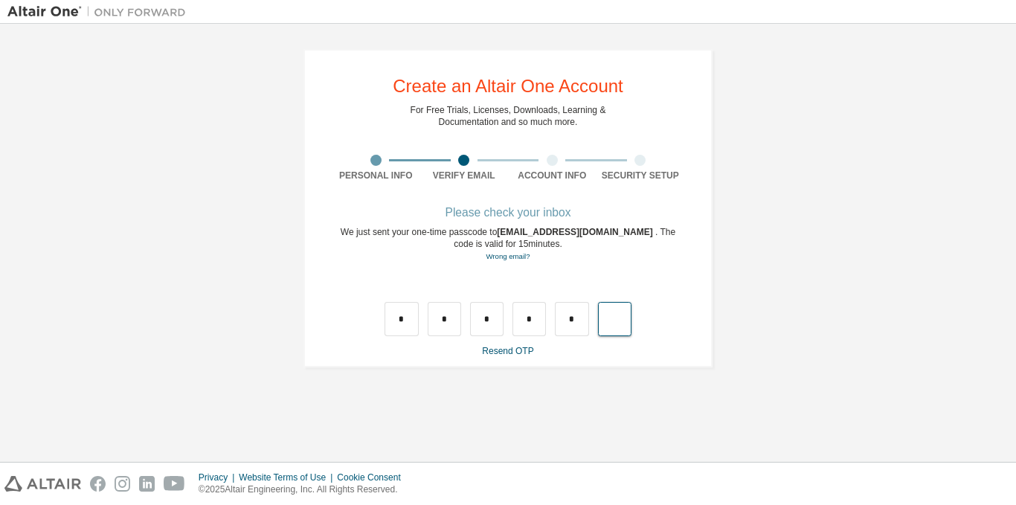
type input "*"
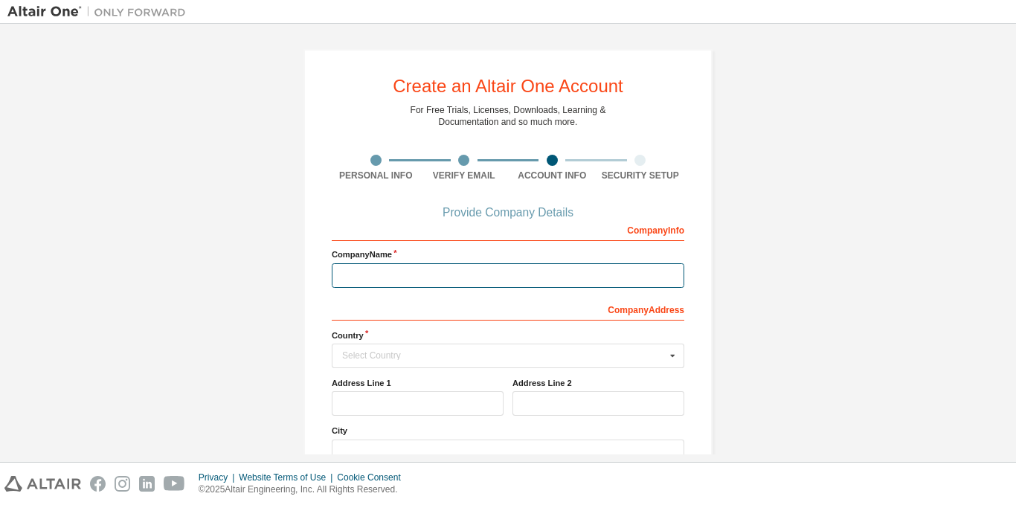
click at [560, 273] on input "text" at bounding box center [508, 275] width 353 height 25
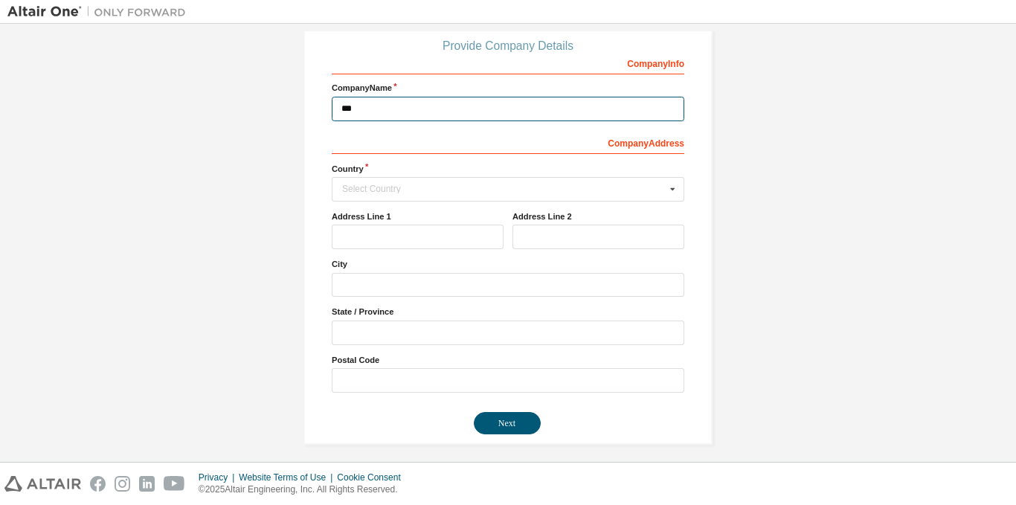
scroll to position [175, 0]
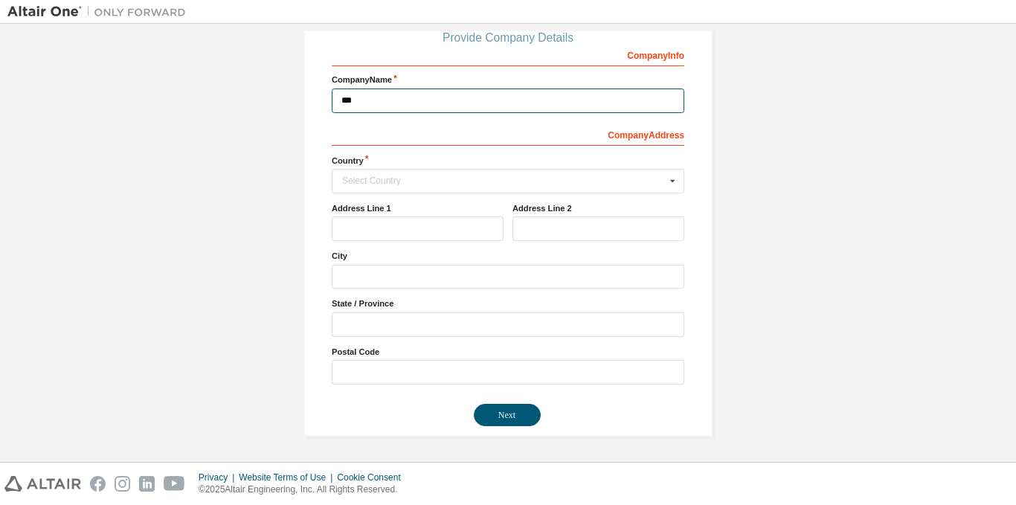
type input "***"
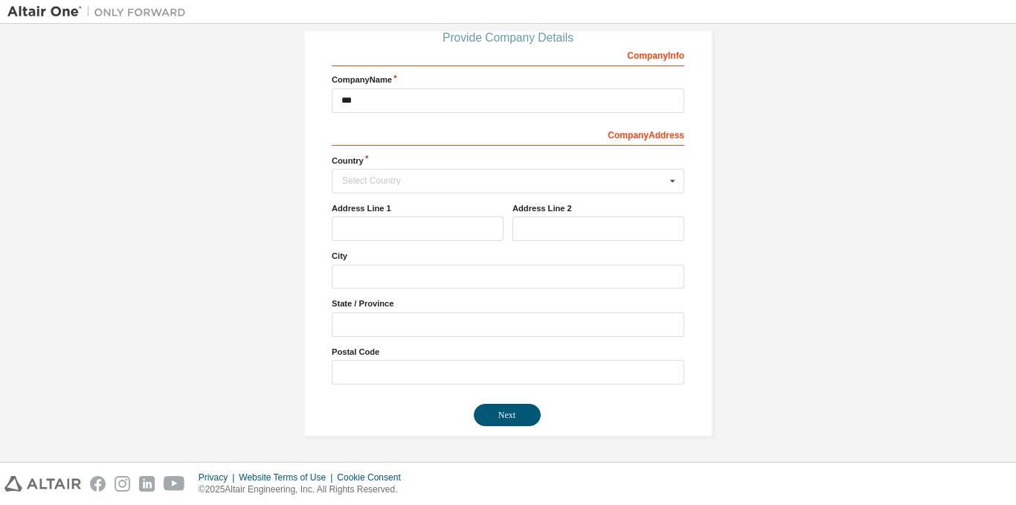
click at [784, 353] on div "Create an Altair One Account For Free Trials, Licenses, Downloads, Learning & D…" at bounding box center [507, 155] width 1001 height 598
click at [528, 408] on button "Next" at bounding box center [507, 415] width 67 height 22
click at [469, 186] on input "text" at bounding box center [508, 181] width 351 height 23
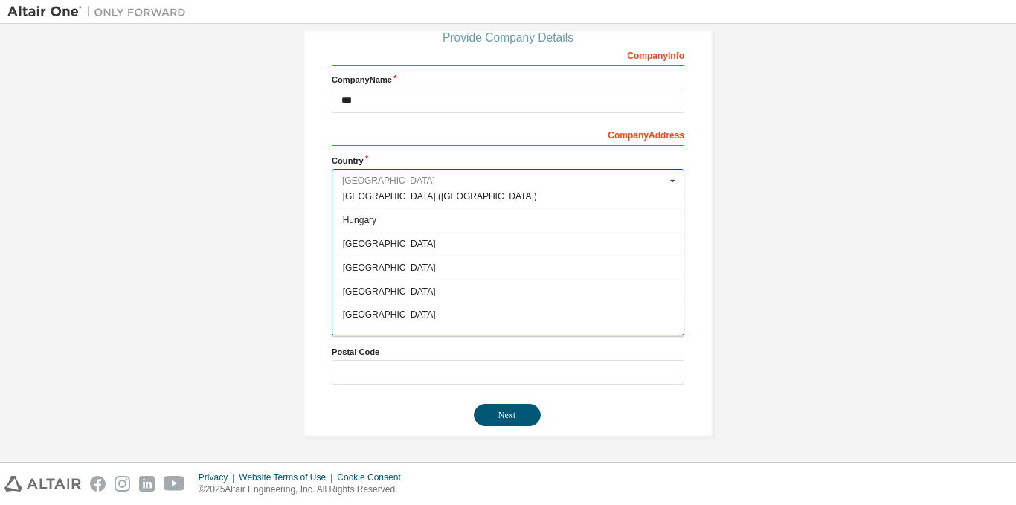
scroll to position [2380, 0]
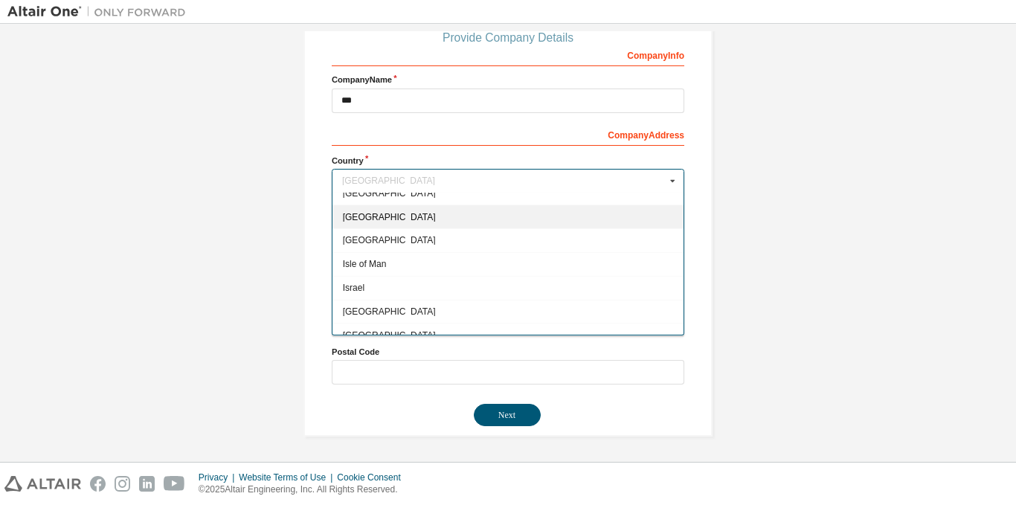
click at [369, 224] on div "[GEOGRAPHIC_DATA]" at bounding box center [507, 217] width 351 height 24
type input "***"
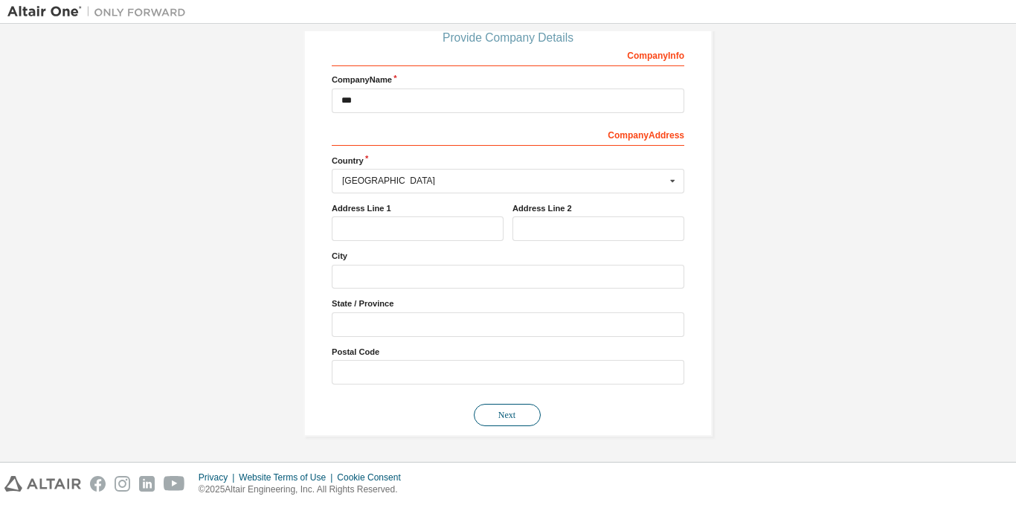
click at [498, 410] on button "Next" at bounding box center [507, 415] width 67 height 22
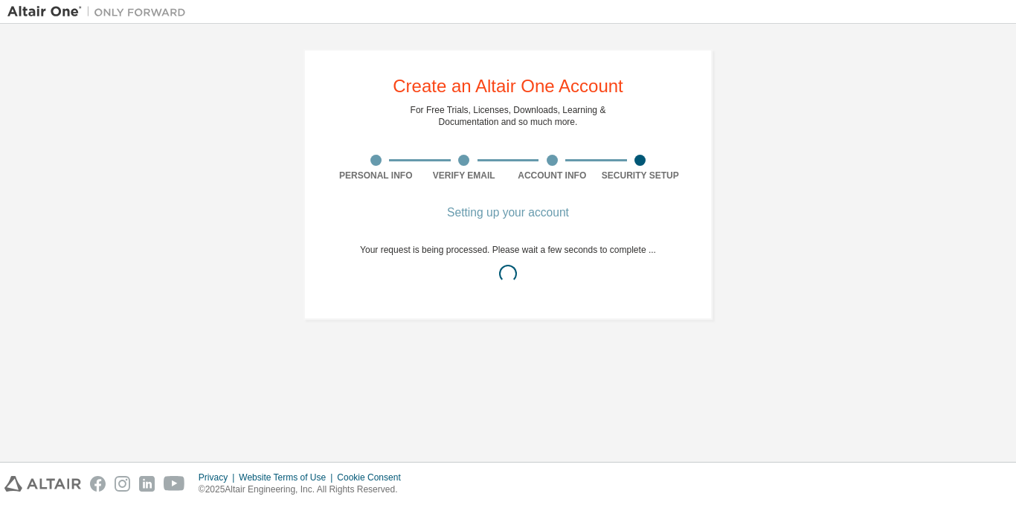
scroll to position [0, 0]
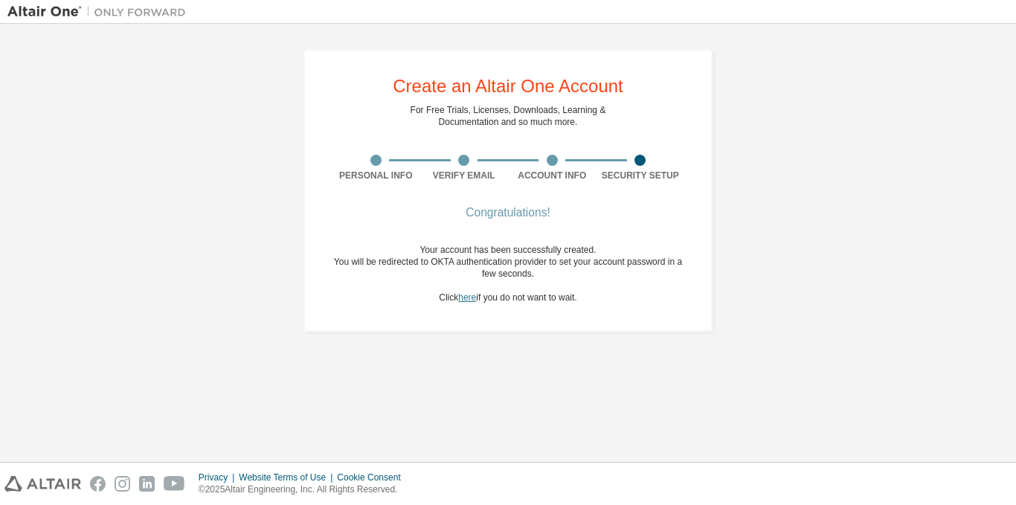
click at [460, 301] on link "here" at bounding box center [467, 297] width 18 height 10
